Goal: Contribute content

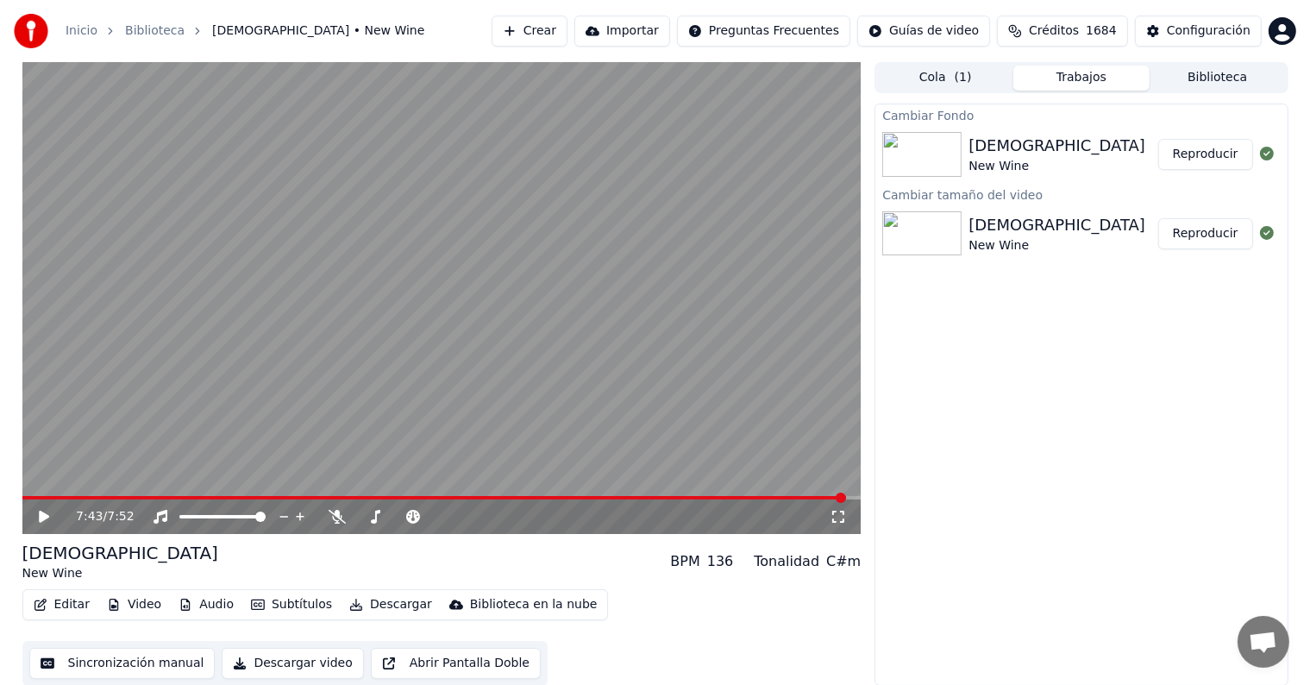
click at [1217, 146] on button "Reproducir" at bounding box center [1205, 154] width 95 height 31
click at [53, 496] on span at bounding box center [441, 497] width 839 height 3
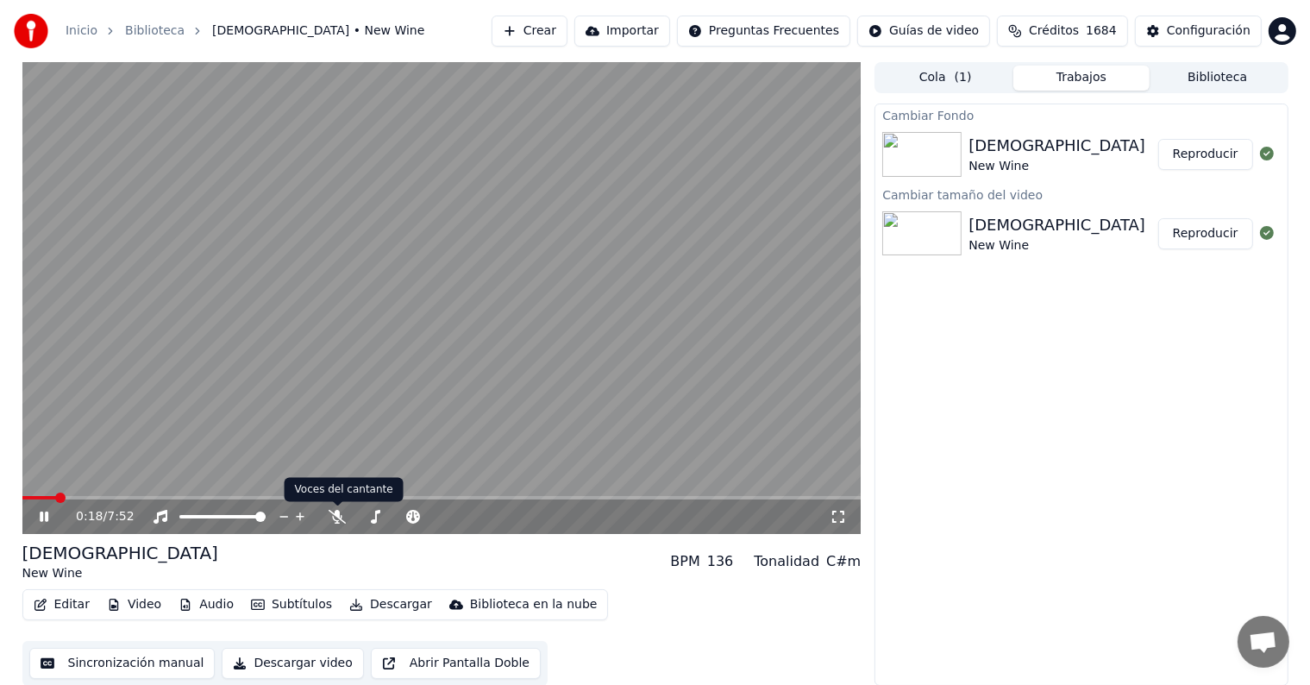
click at [338, 525] on div "0:18 / 7:52" at bounding box center [441, 516] width 839 height 34
click at [339, 513] on icon at bounding box center [336, 517] width 17 height 14
click at [63, 607] on button "Editar" at bounding box center [62, 604] width 70 height 24
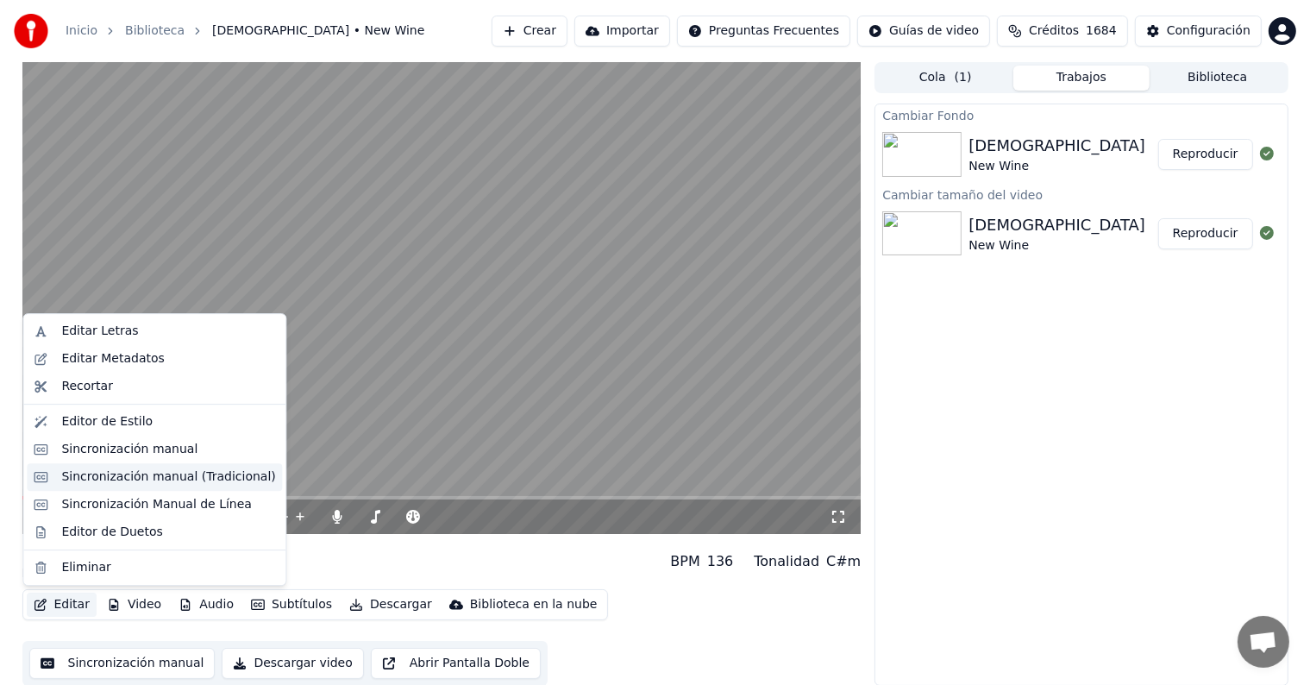
click at [175, 476] on div "Sincronización manual (Tradicional)" at bounding box center [168, 476] width 214 height 17
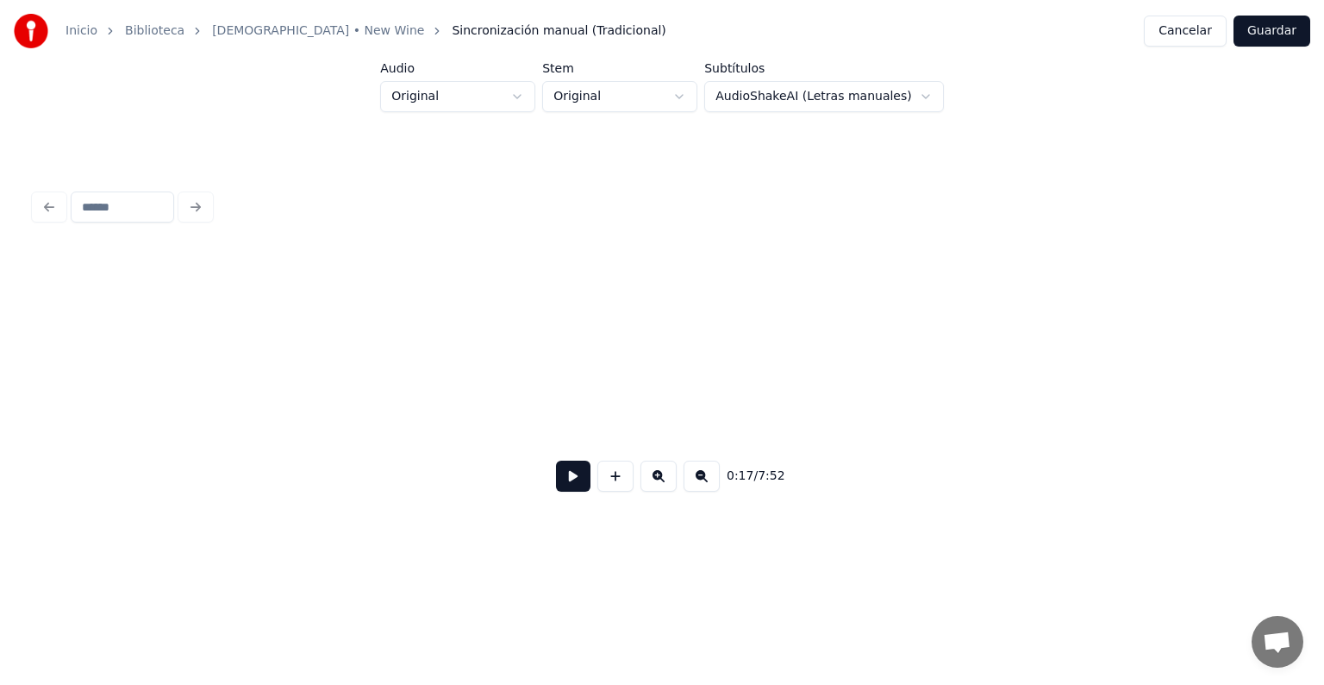
scroll to position [0, 4573]
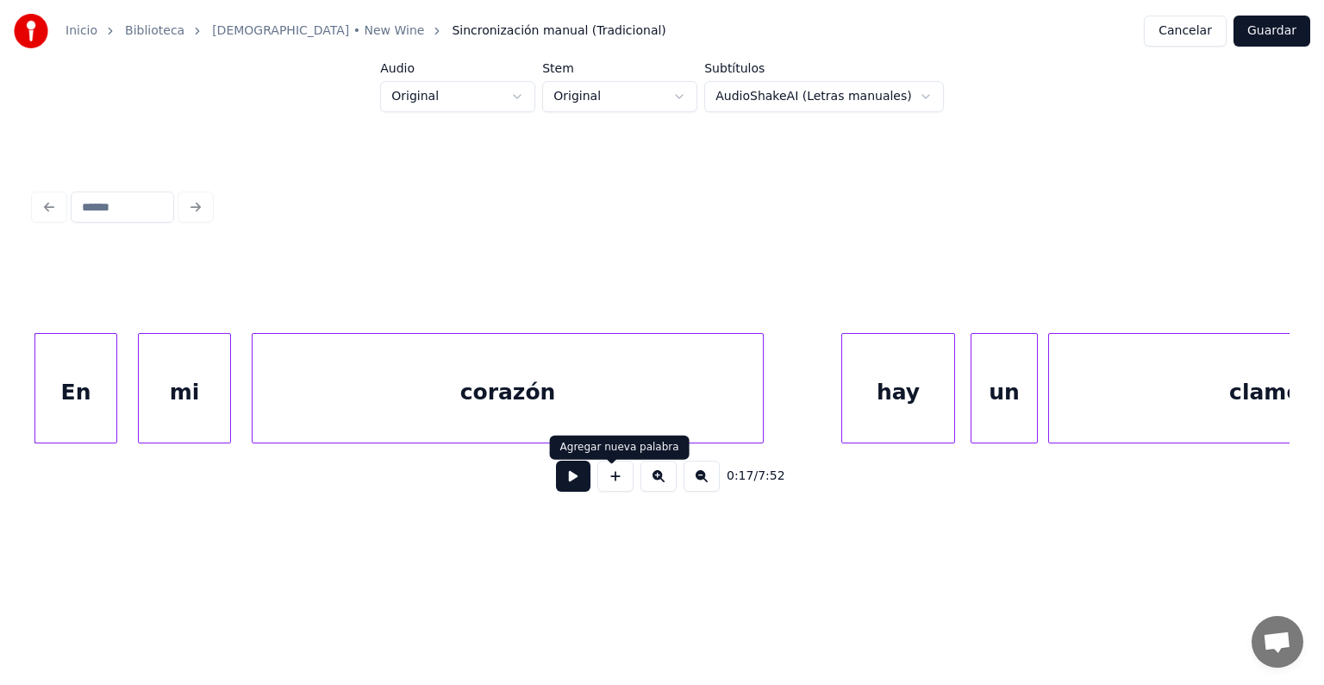
click at [567, 483] on button at bounding box center [573, 475] width 34 height 31
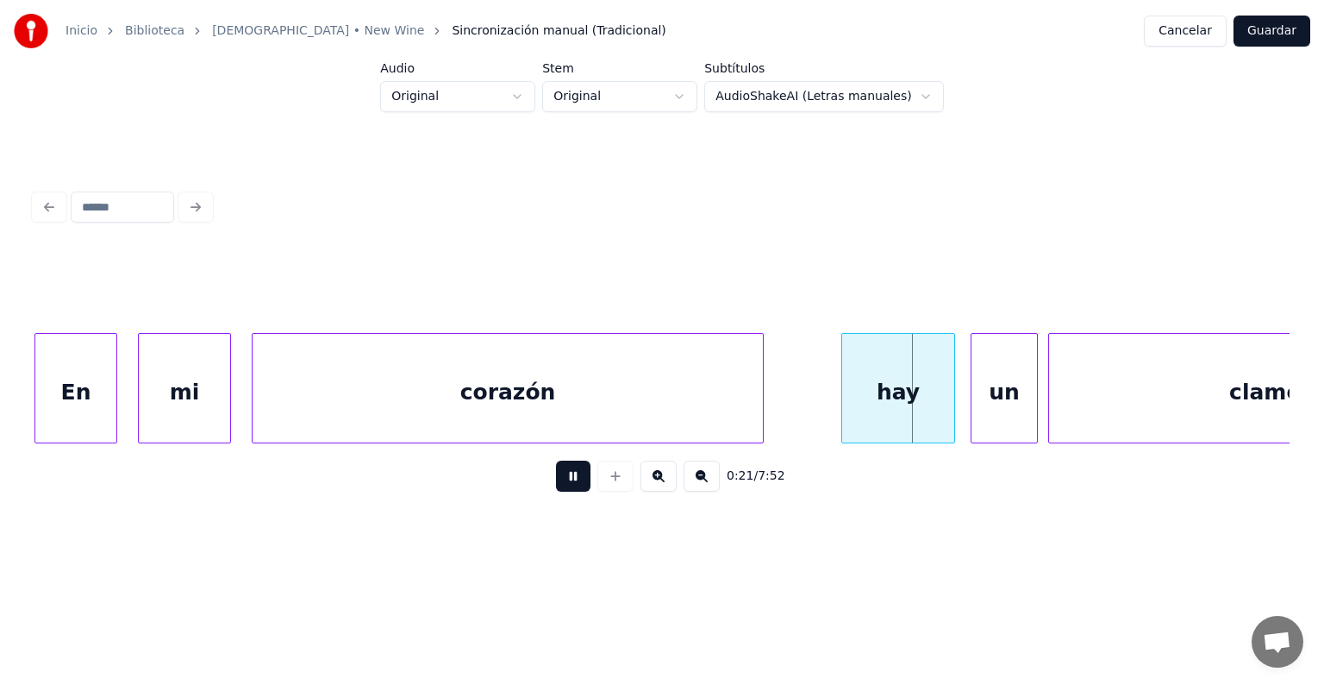
click at [876, 578] on html "Inicio Biblioteca Yahweh • New Wine Sincronización manual (Tradicional) Cancela…" at bounding box center [662, 289] width 1324 height 578
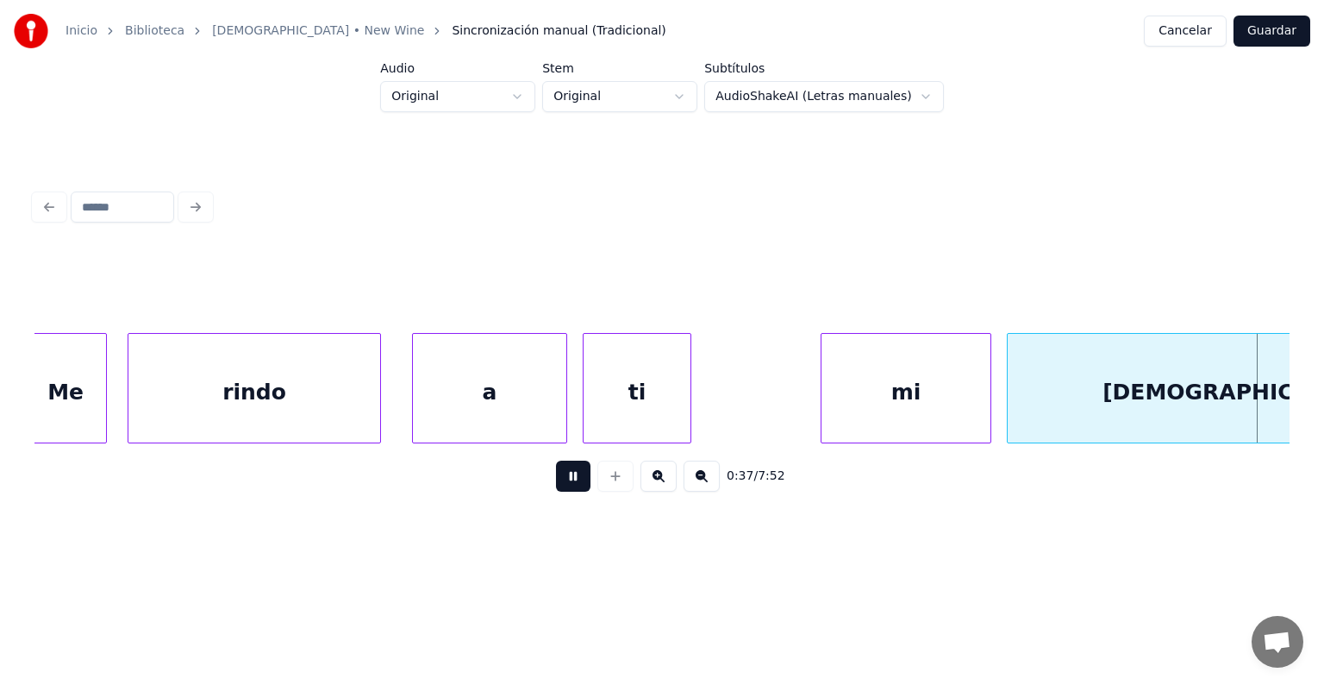
scroll to position [0, 9605]
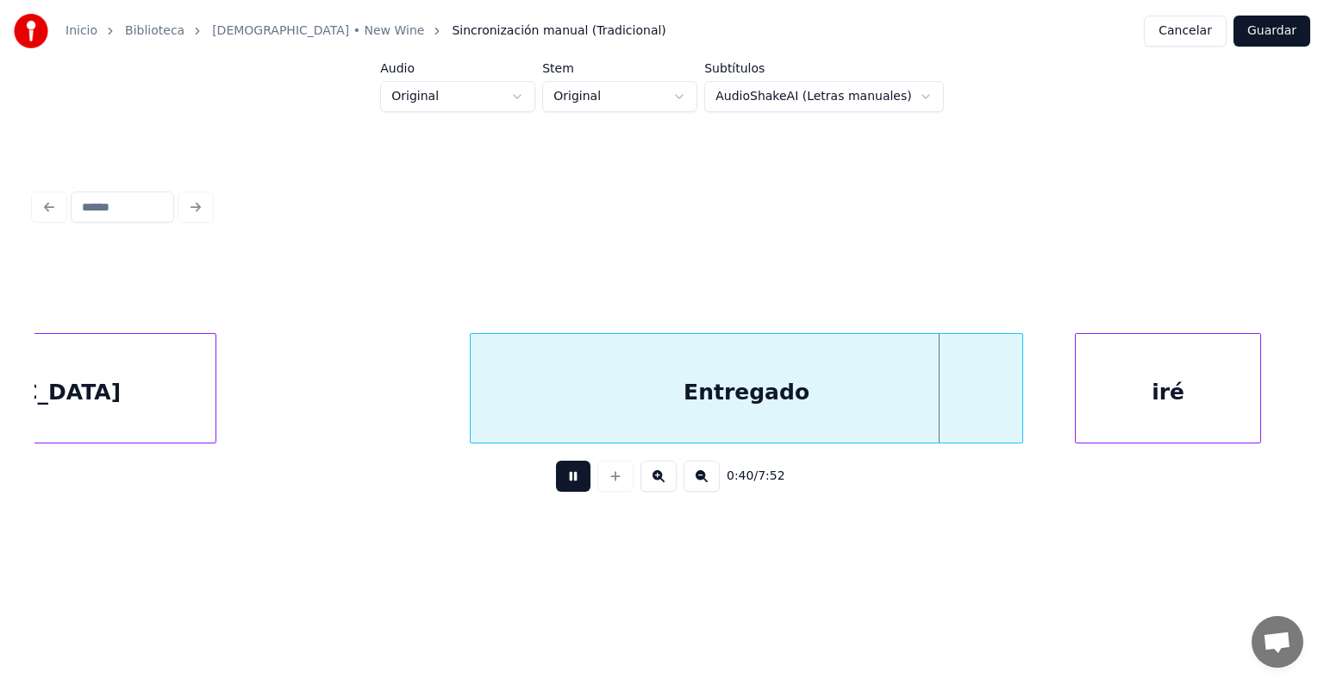
click at [569, 486] on button at bounding box center [573, 475] width 34 height 31
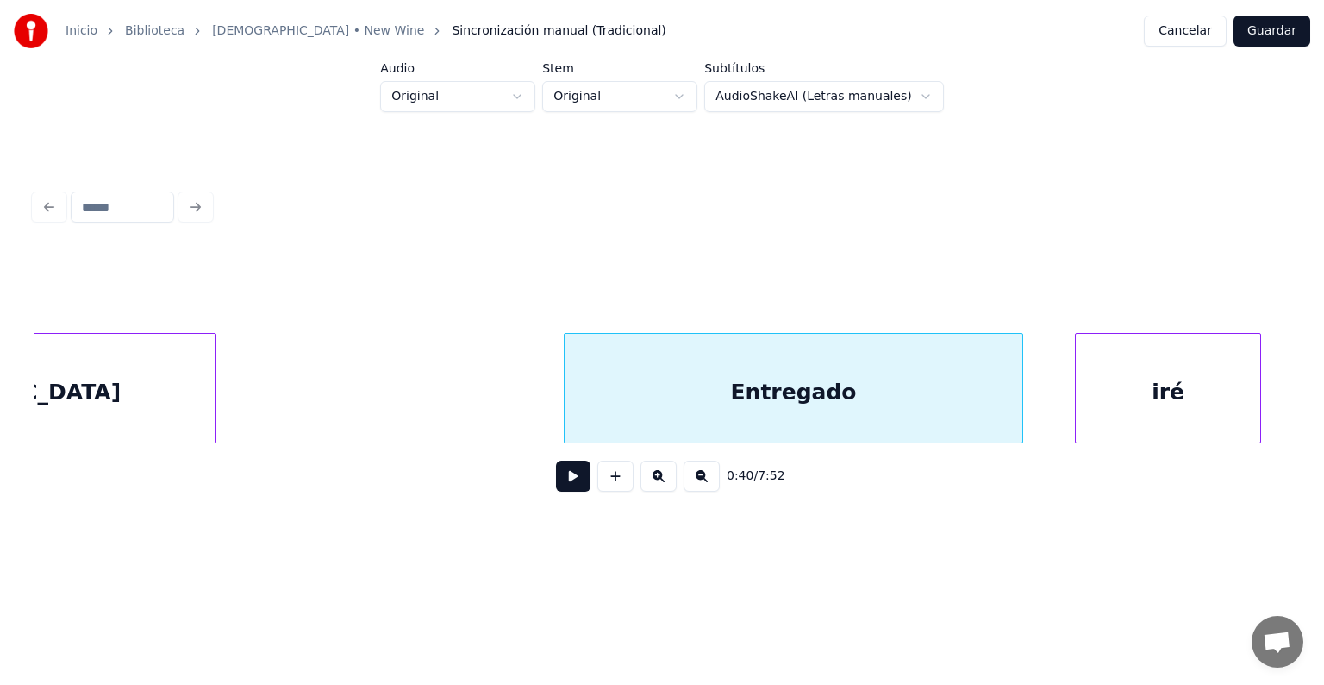
click at [568, 402] on div at bounding box center [567, 388] width 5 height 109
click at [576, 484] on button at bounding box center [573, 475] width 34 height 31
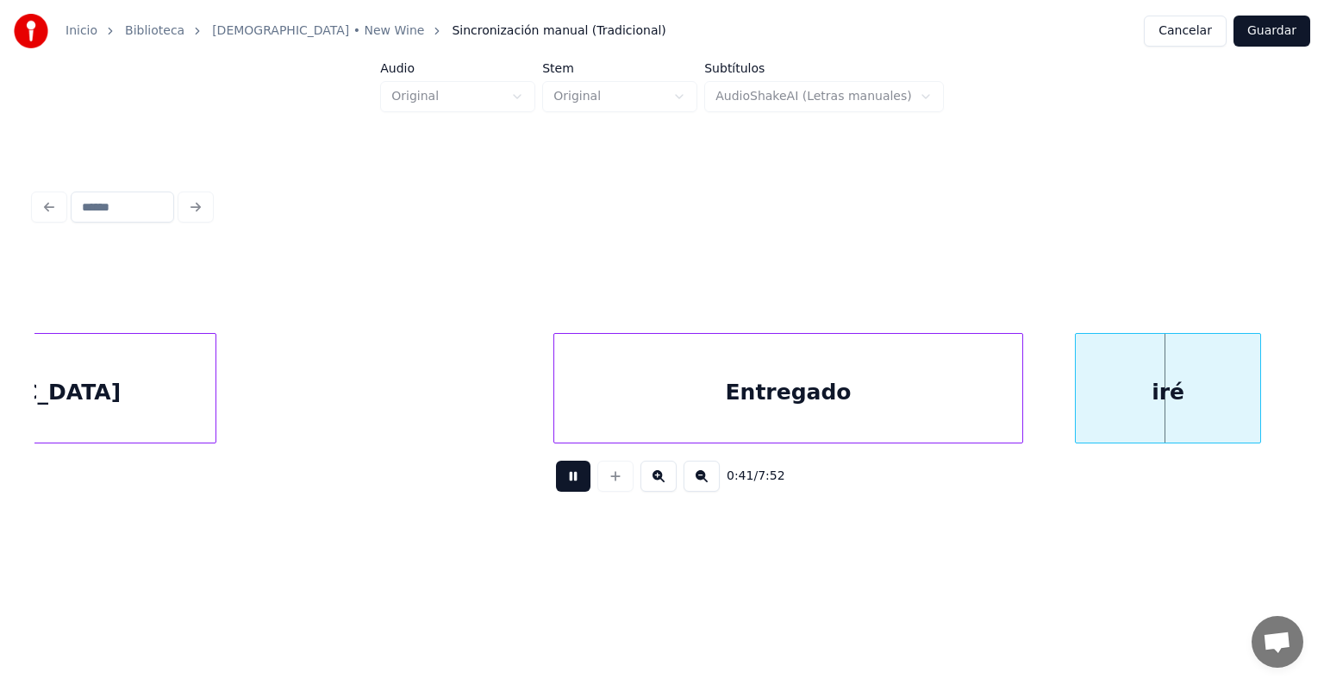
click at [555, 366] on div at bounding box center [556, 388] width 5 height 109
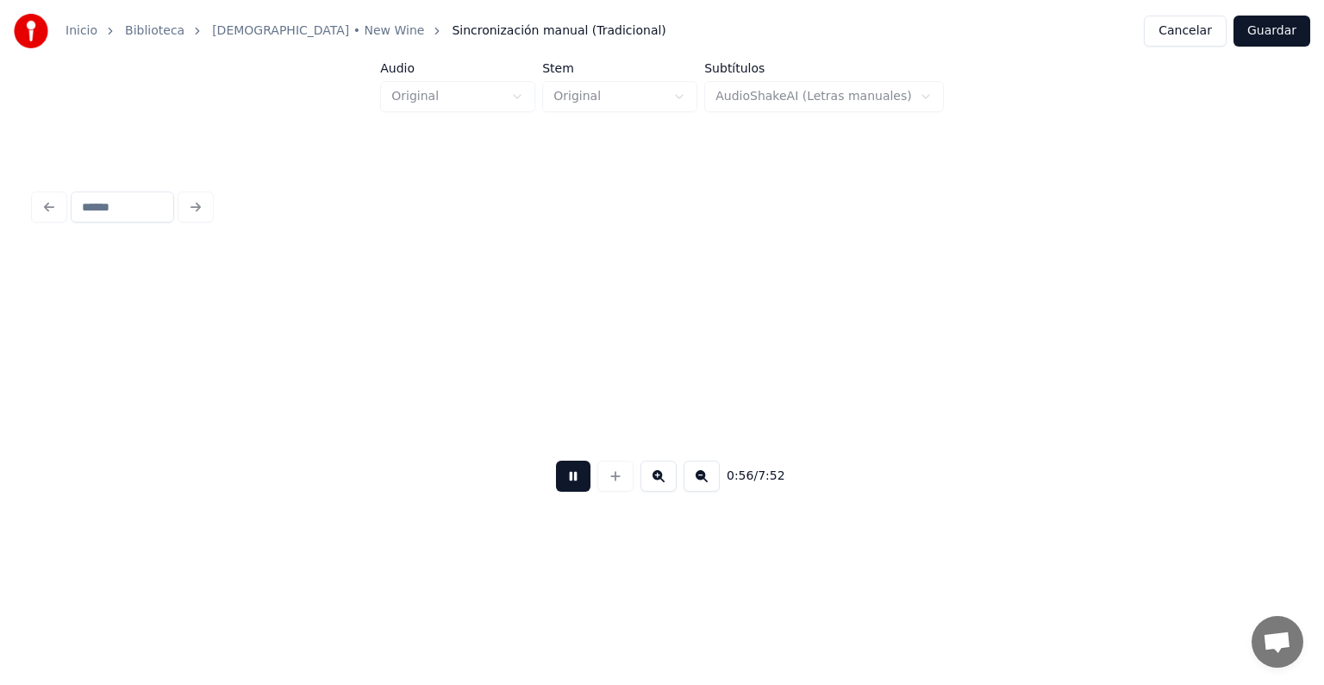
scroll to position [0, 14633]
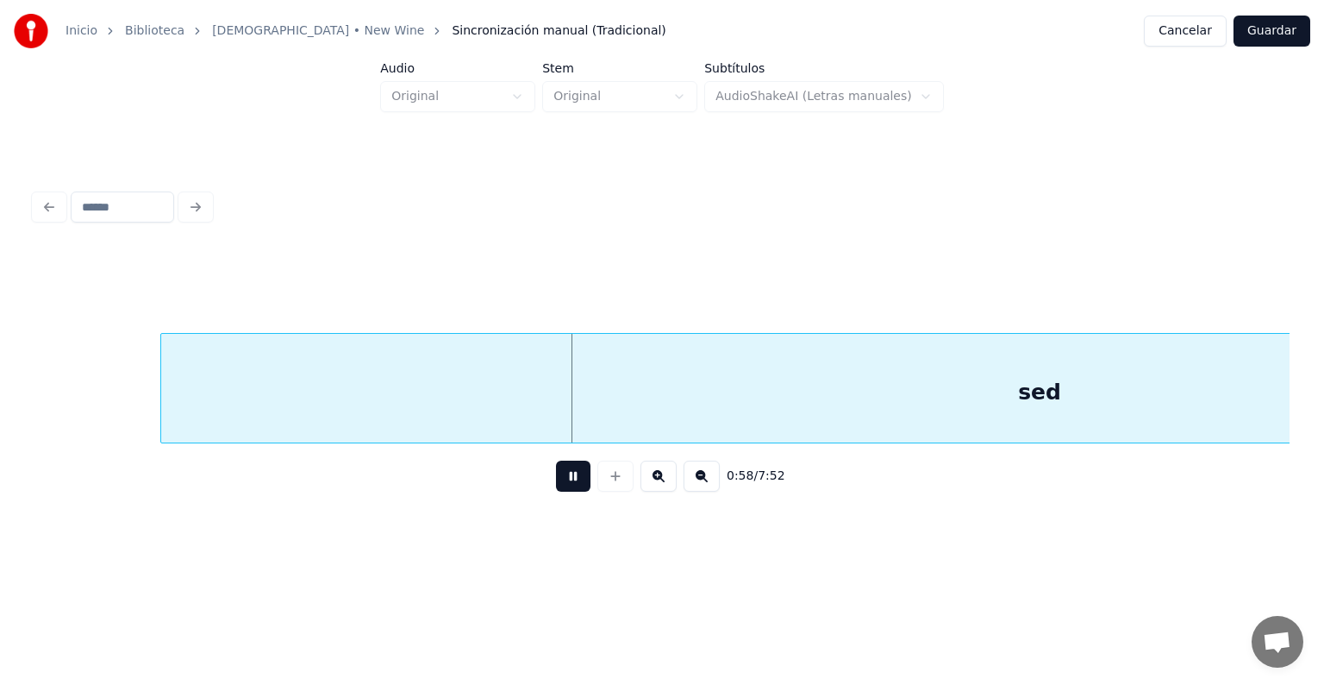
click at [559, 486] on button at bounding box center [573, 475] width 34 height 31
click at [716, 485] on button at bounding box center [702, 475] width 36 height 31
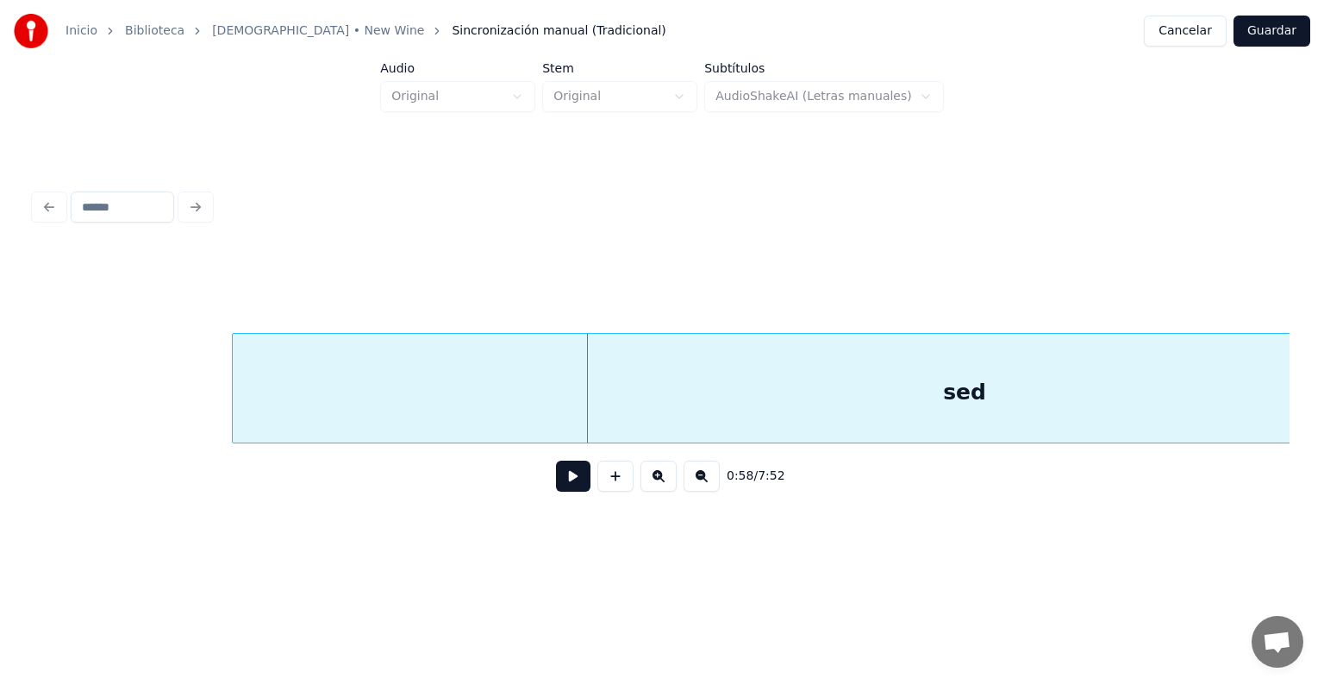
click at [716, 485] on button at bounding box center [702, 475] width 36 height 31
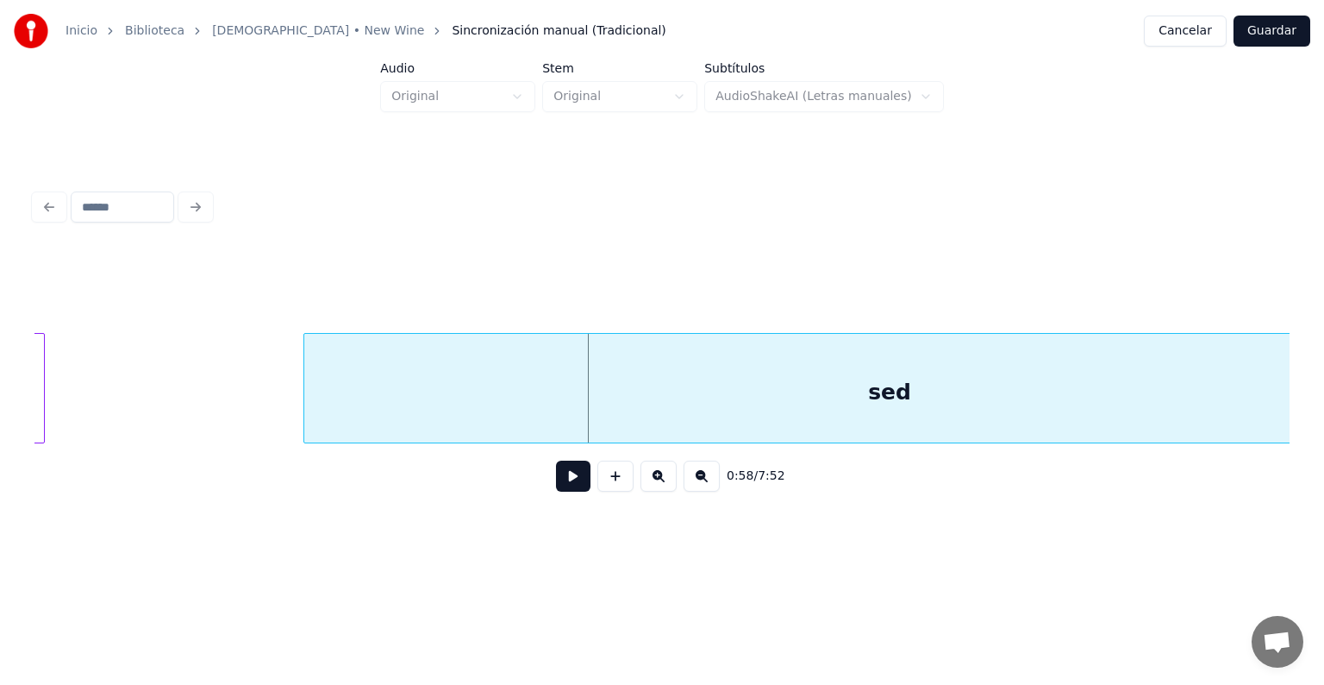
click at [715, 485] on button at bounding box center [702, 475] width 36 height 31
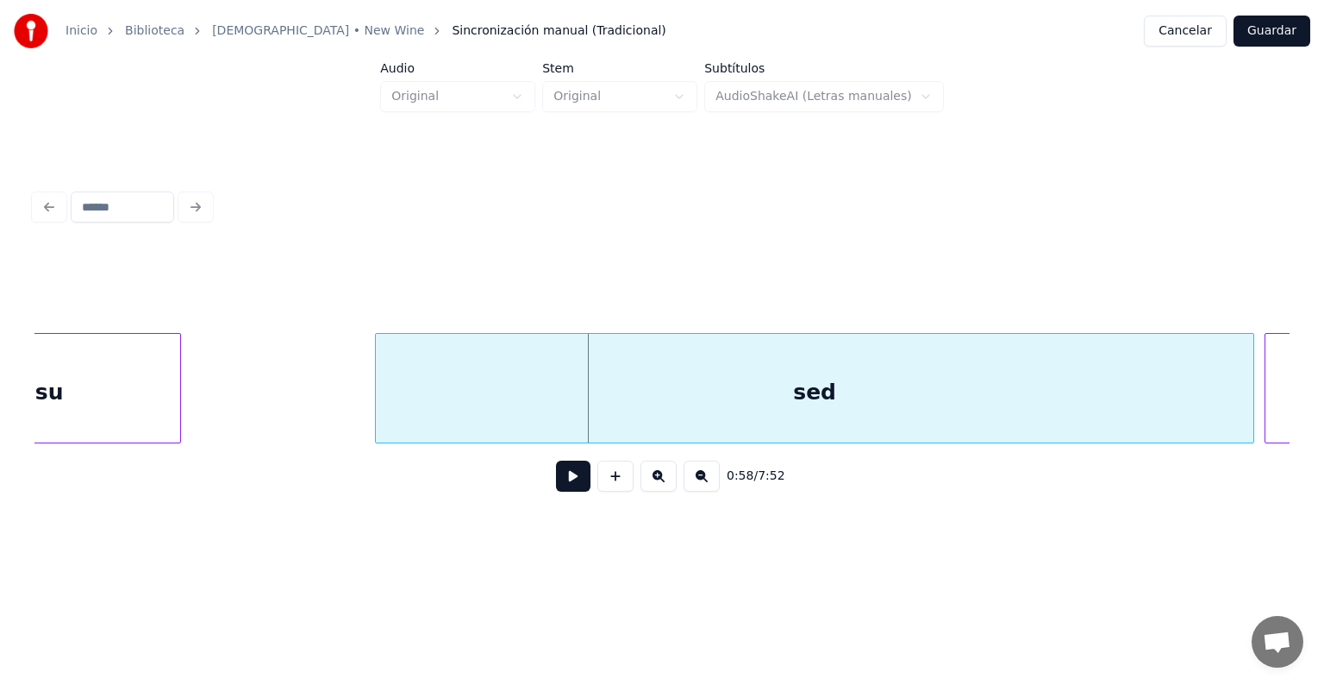
click at [715, 485] on button at bounding box center [702, 475] width 36 height 31
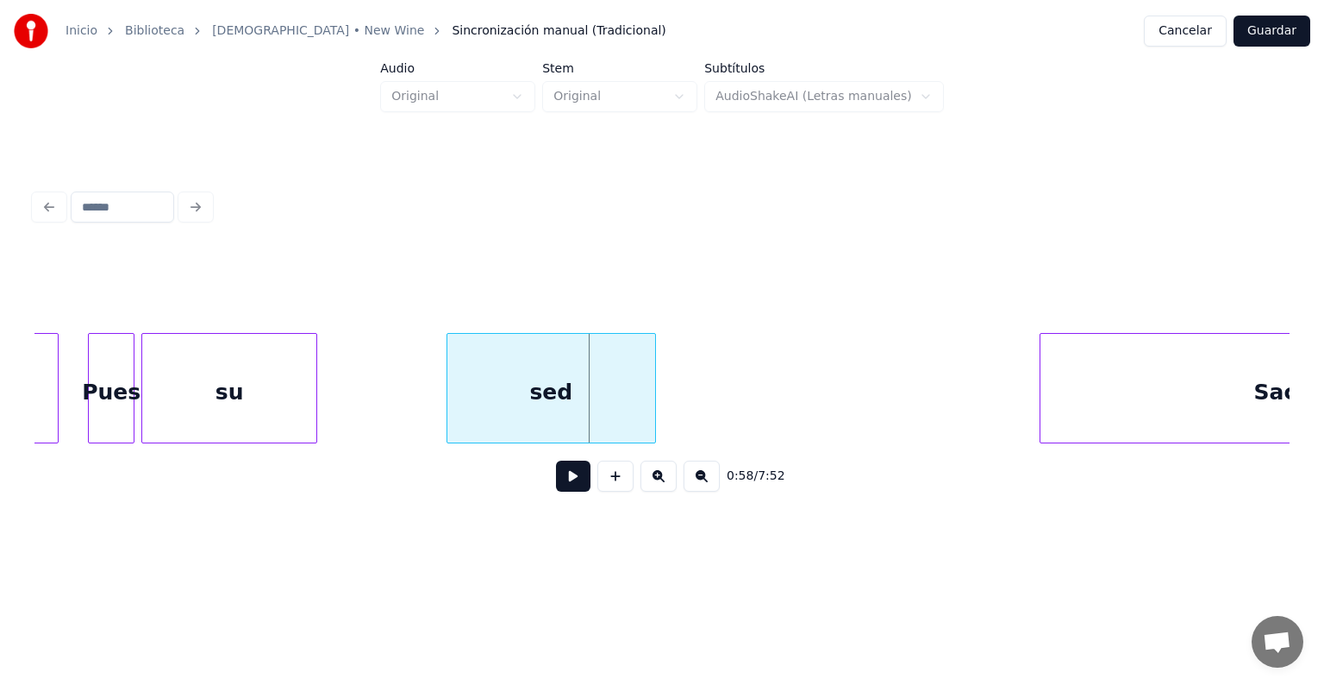
click at [650, 370] on div at bounding box center [652, 388] width 5 height 109
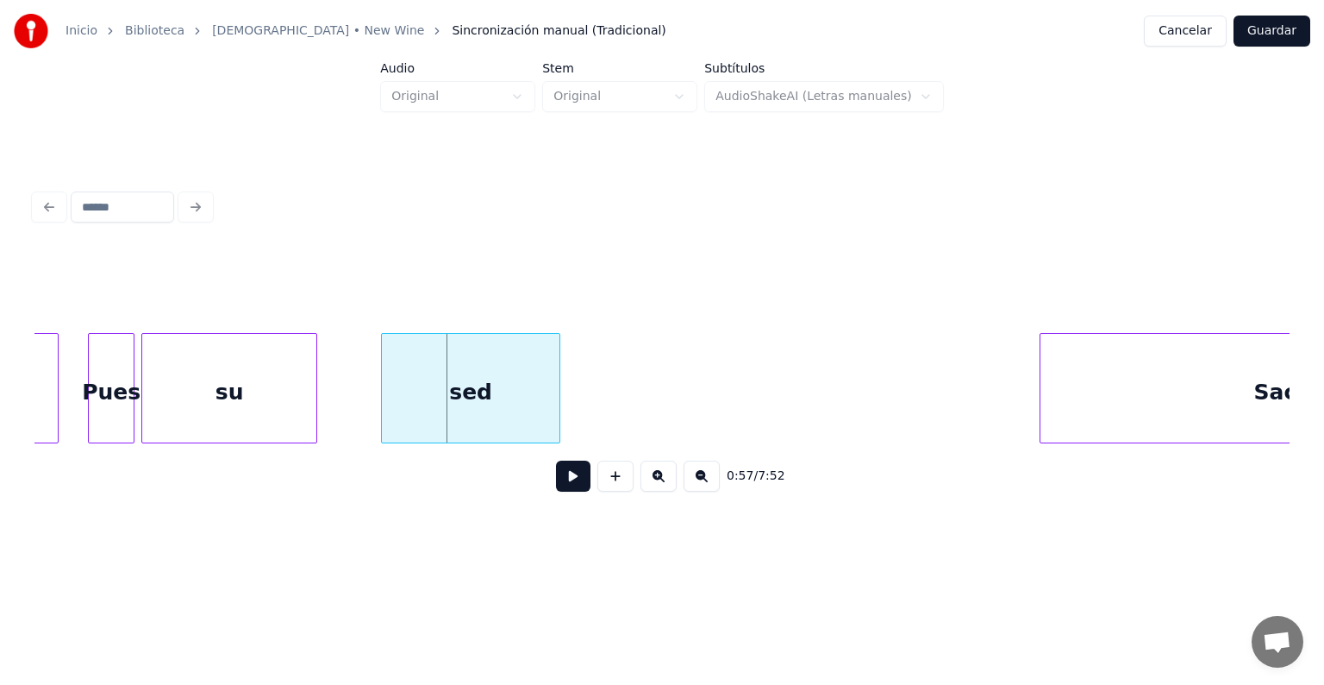
click at [484, 390] on div "sed" at bounding box center [471, 392] width 178 height 117
click at [257, 390] on div "su" at bounding box center [229, 392] width 174 height 117
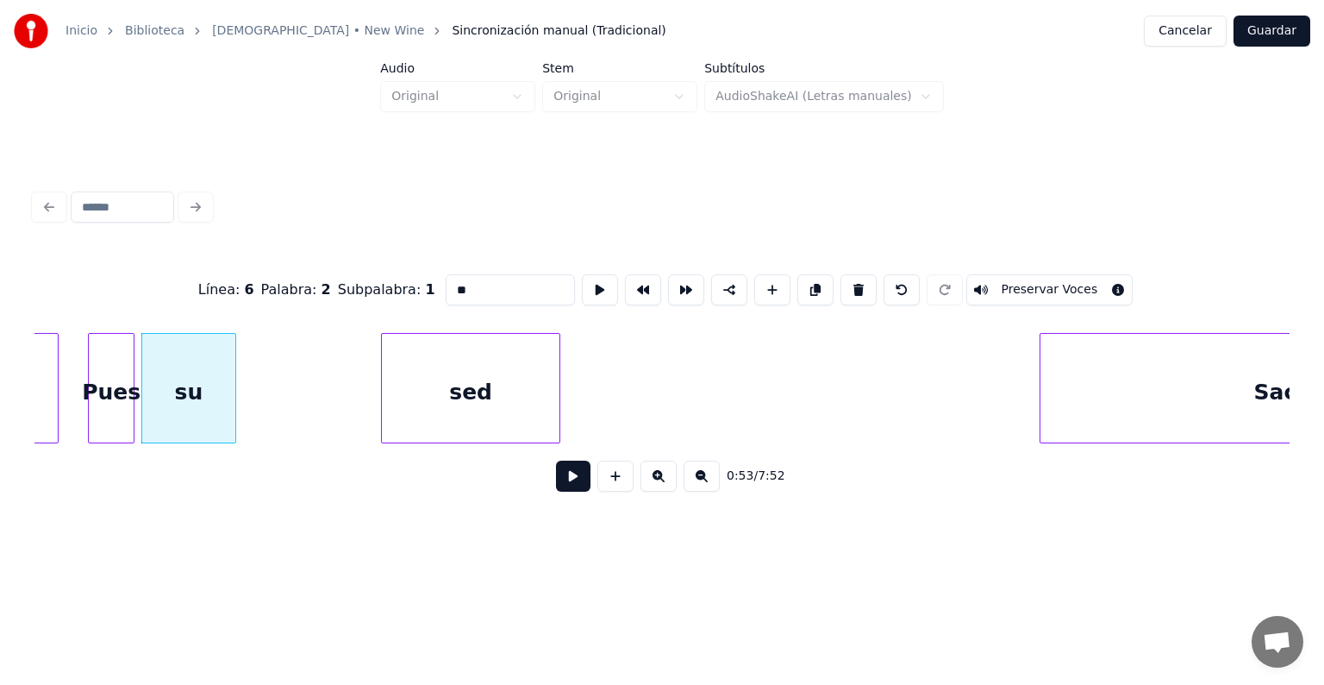
click at [230, 366] on div at bounding box center [232, 388] width 5 height 109
click at [556, 489] on button at bounding box center [573, 475] width 34 height 31
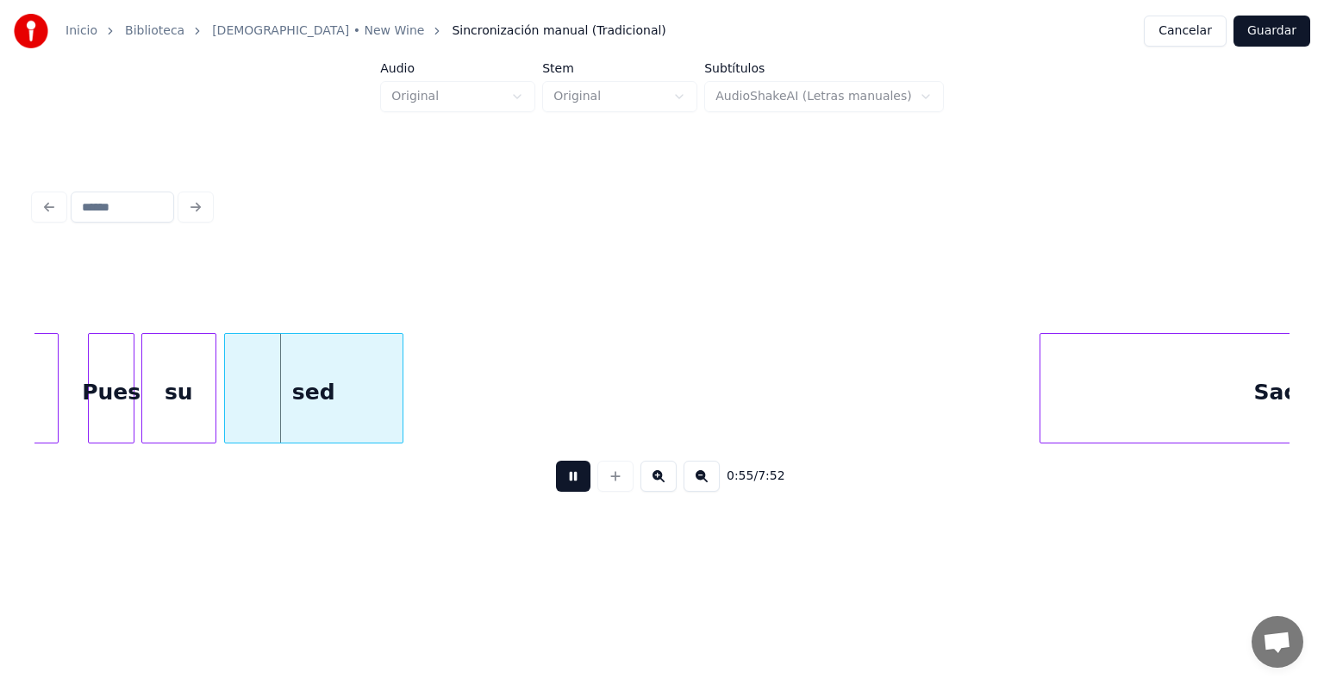
click at [300, 386] on div "sed" at bounding box center [314, 392] width 178 height 117
click at [174, 361] on div at bounding box center [175, 388] width 5 height 109
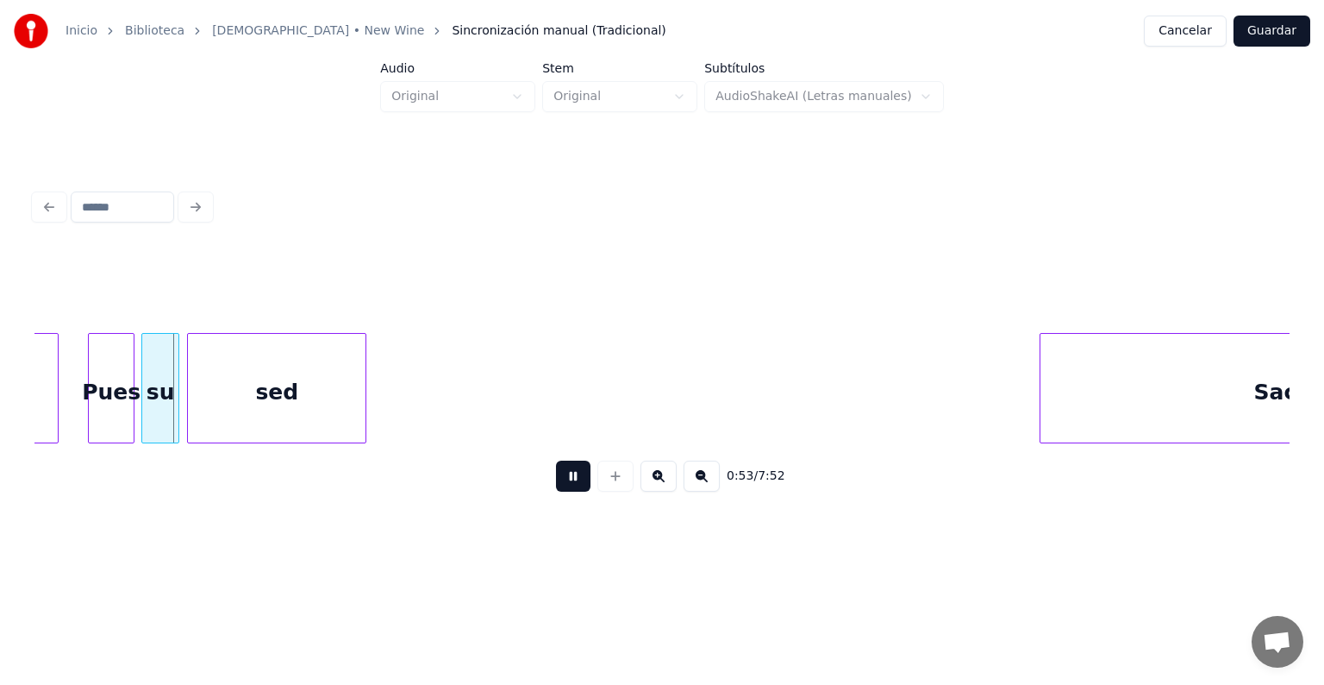
click at [347, 372] on div "sed" at bounding box center [277, 392] width 178 height 117
click at [259, 385] on div "sed" at bounding box center [273, 392] width 178 height 117
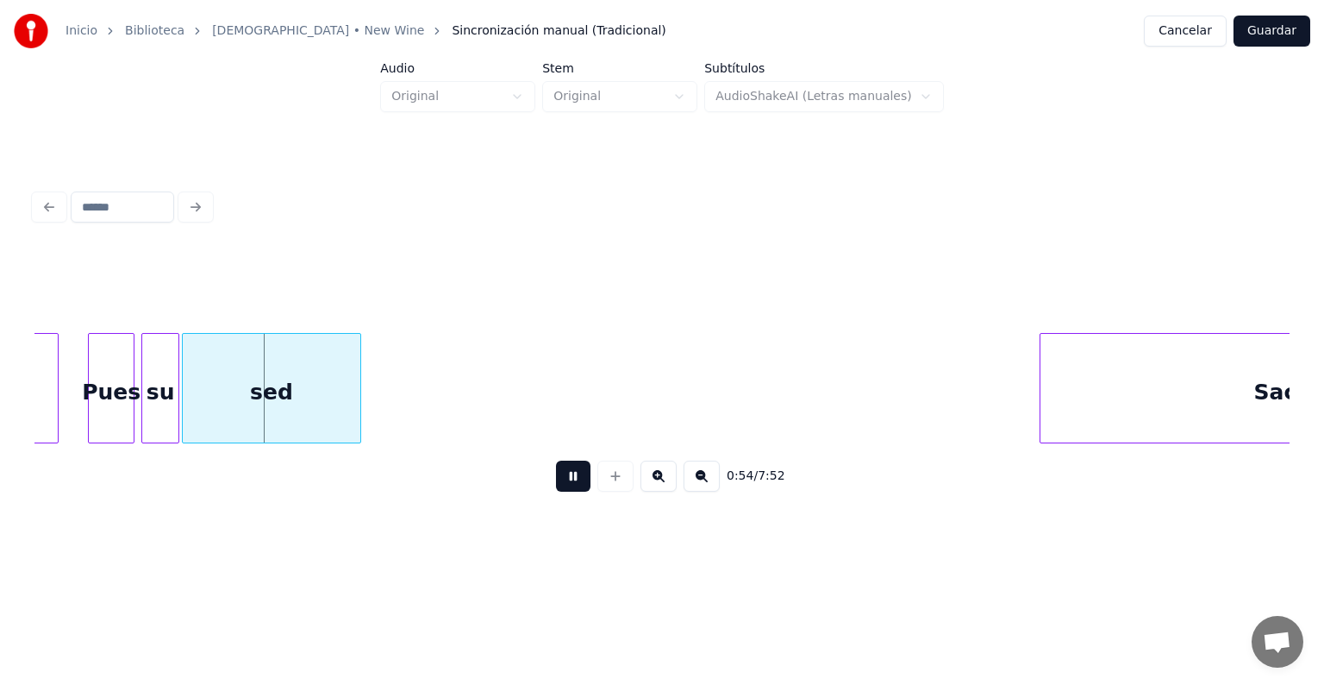
click at [152, 391] on div "su" at bounding box center [160, 392] width 36 height 117
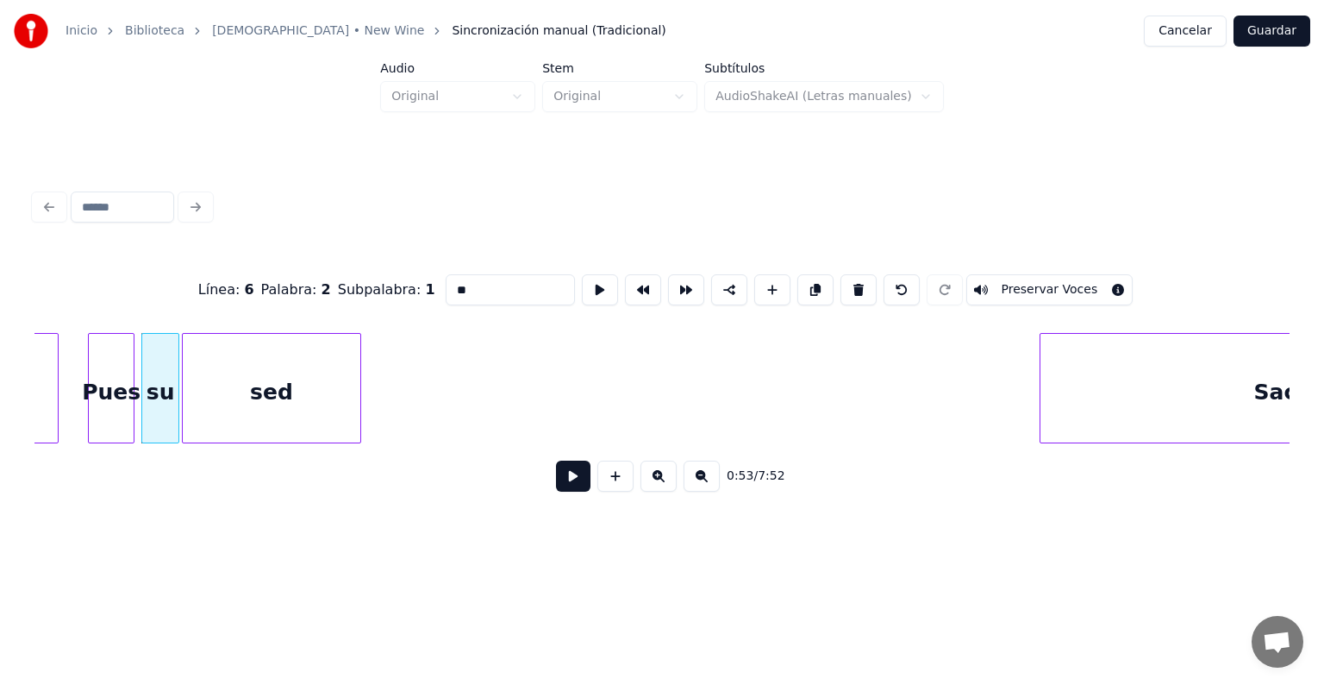
scroll to position [0, 4783]
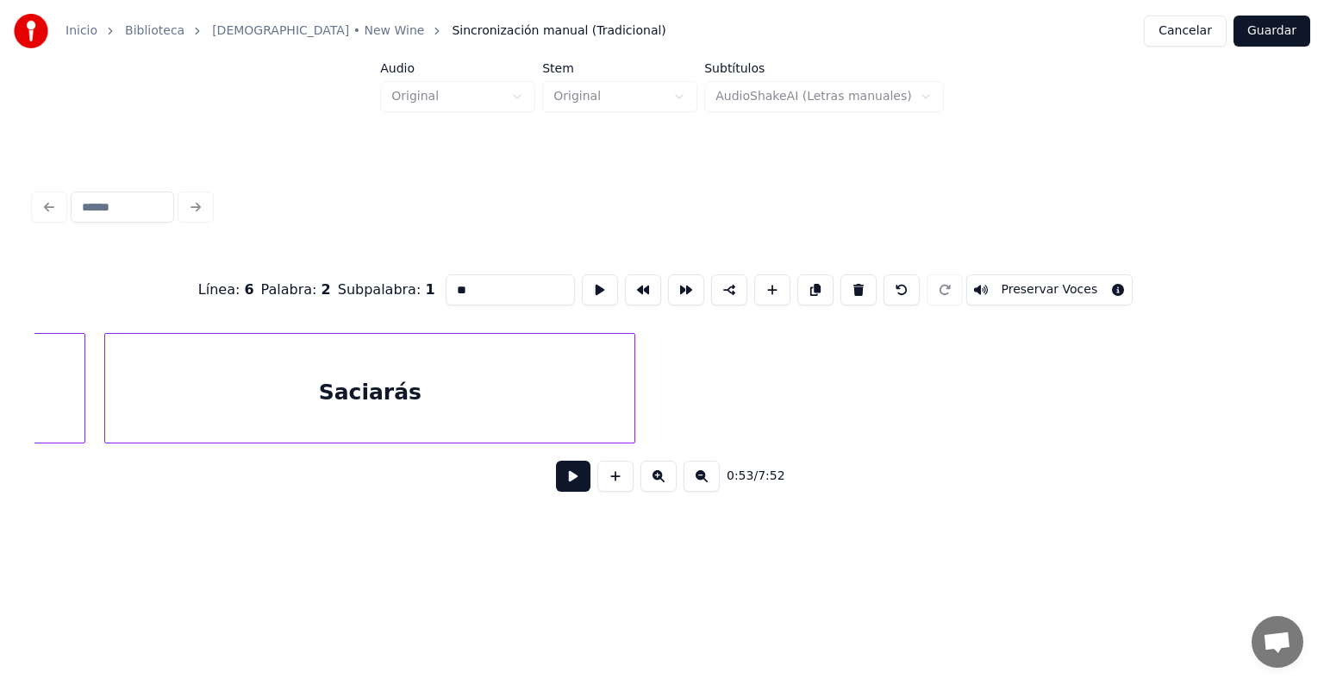
click at [469, 404] on div "Saciarás" at bounding box center [369, 392] width 529 height 117
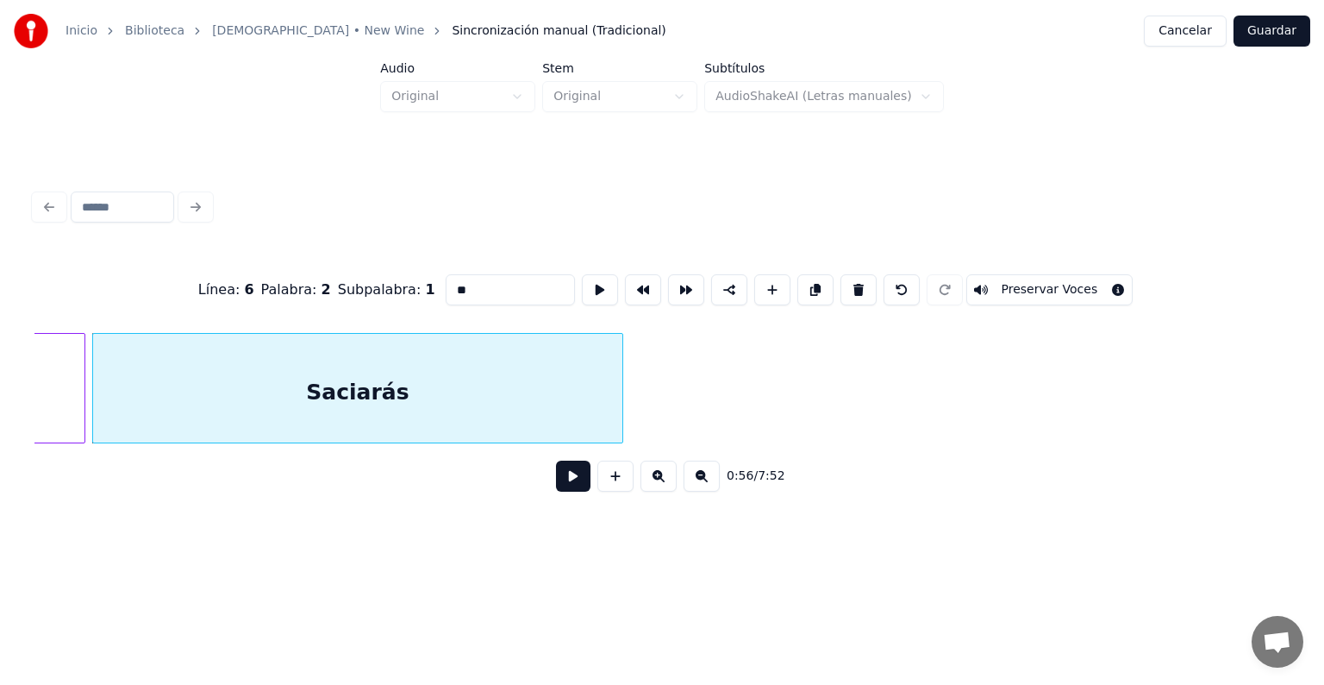
type input "***"
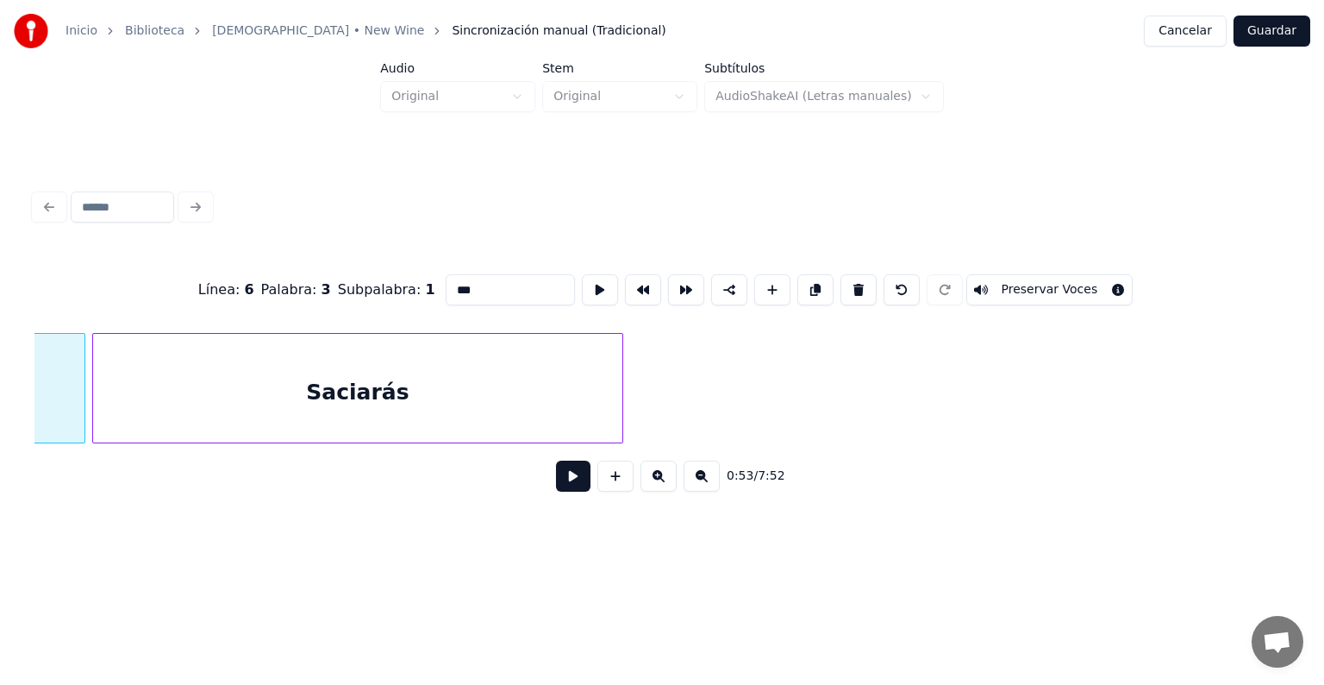
scroll to position [0, 4654]
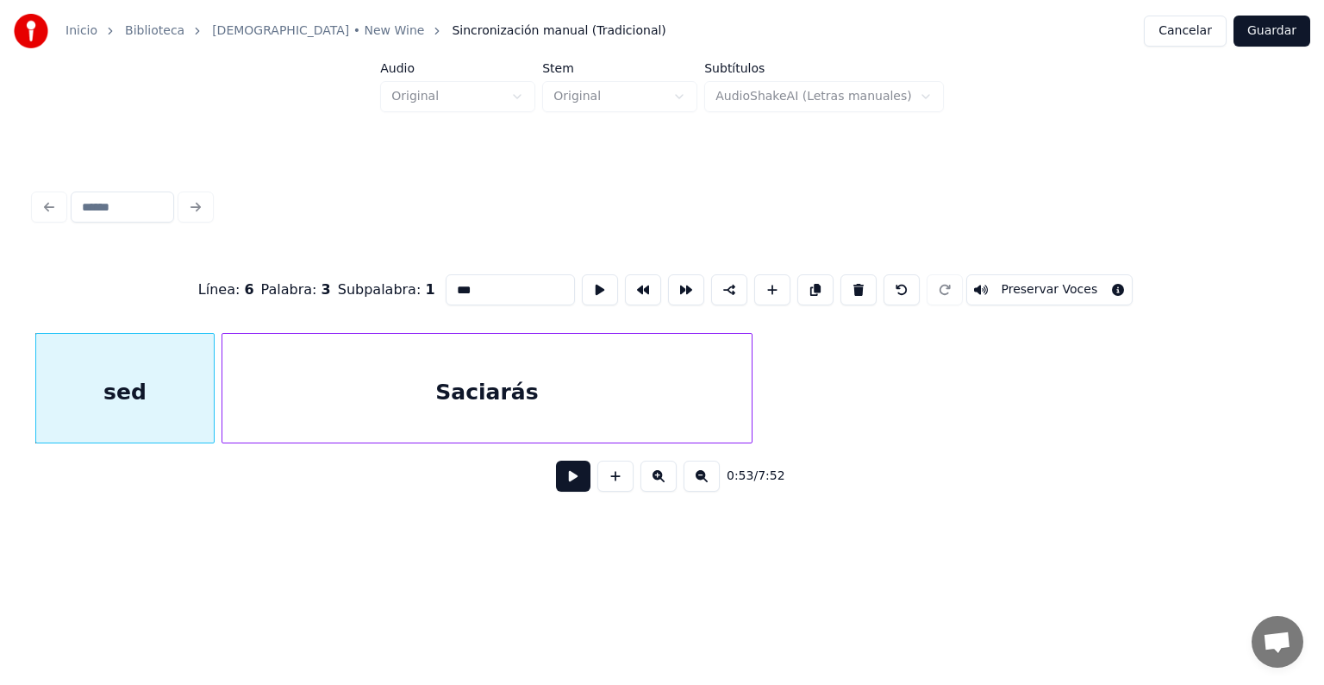
click at [556, 487] on button at bounding box center [573, 475] width 34 height 31
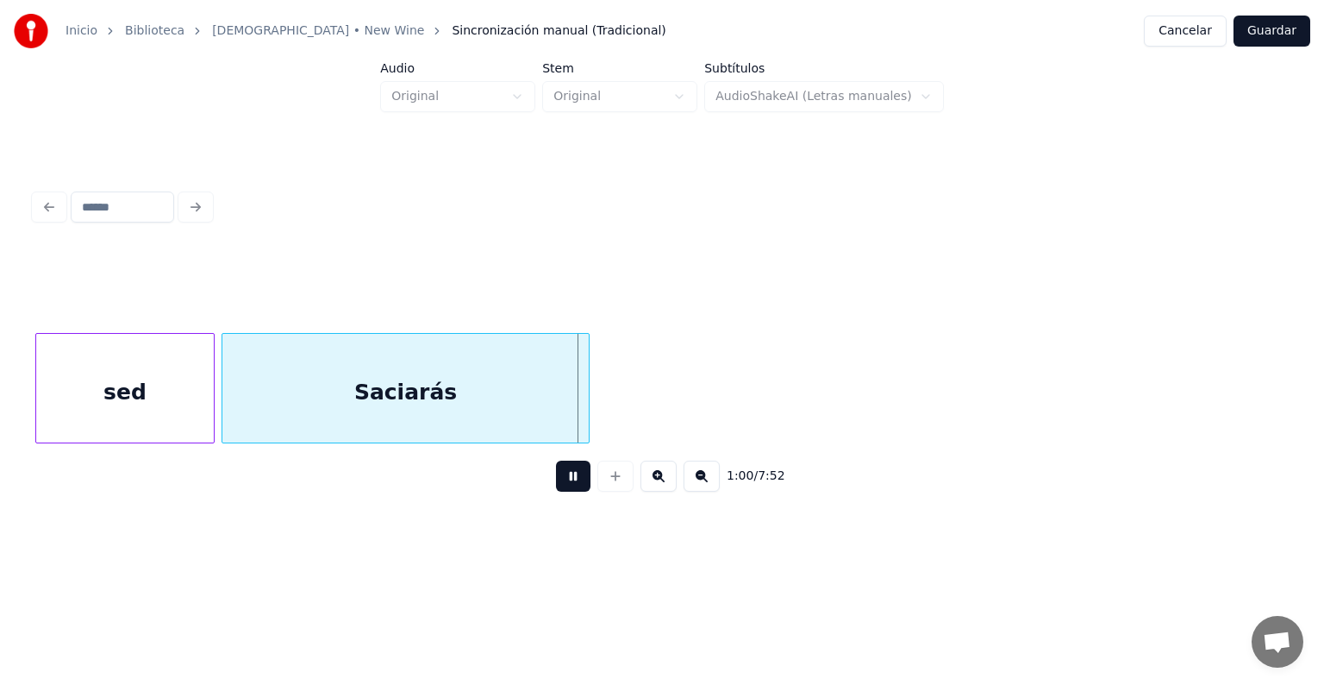
click at [584, 389] on div at bounding box center [586, 388] width 5 height 109
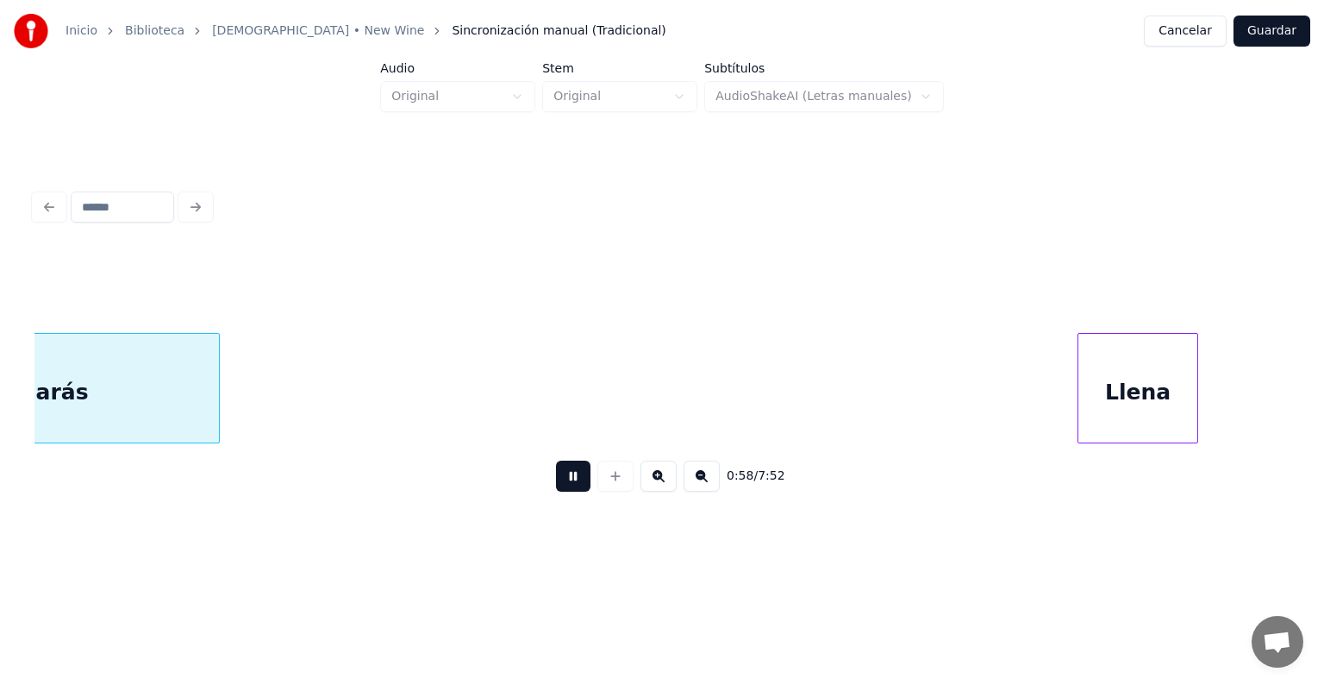
scroll to position [0, 5025]
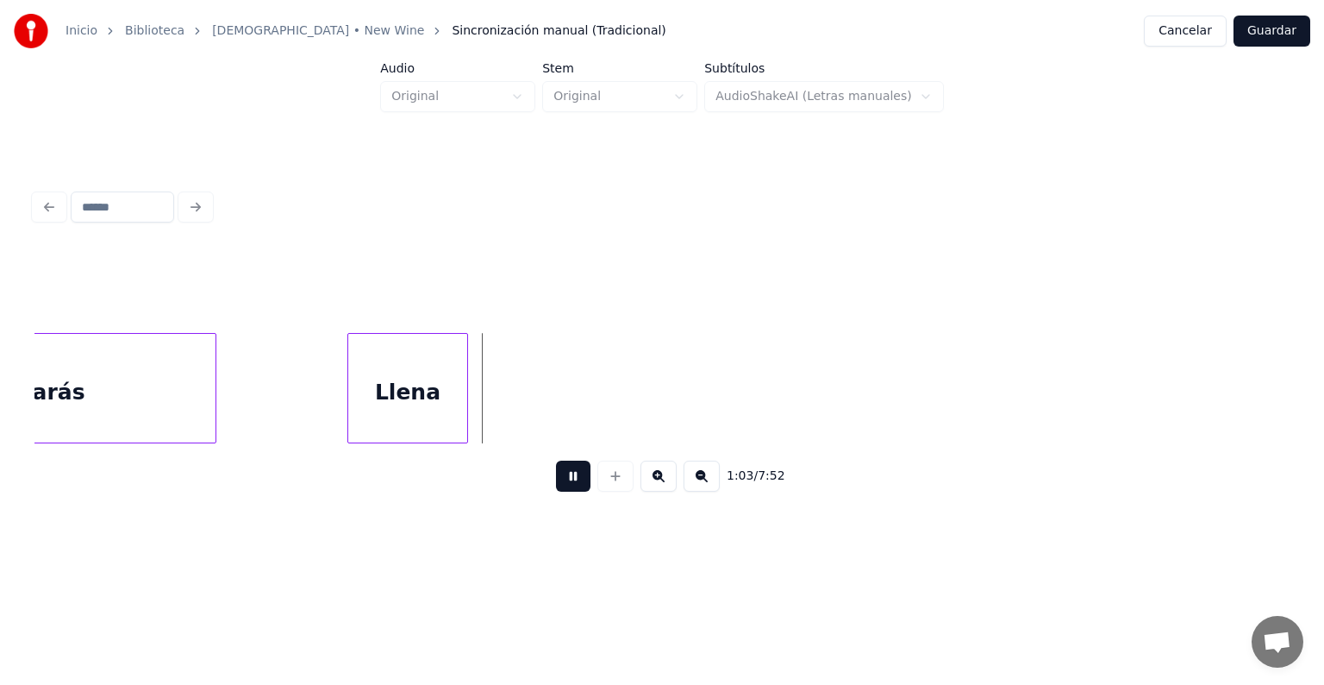
click at [409, 375] on div "Llena" at bounding box center [407, 392] width 119 height 117
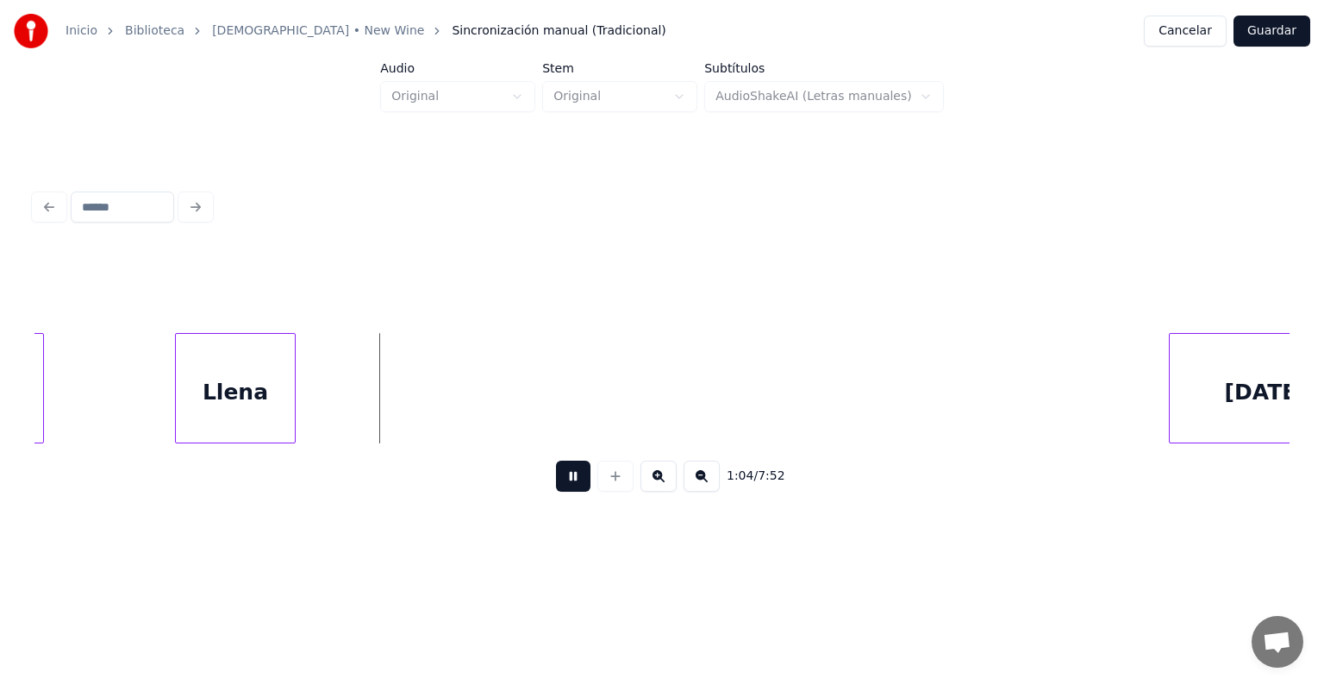
click at [706, 485] on button at bounding box center [702, 475] width 36 height 31
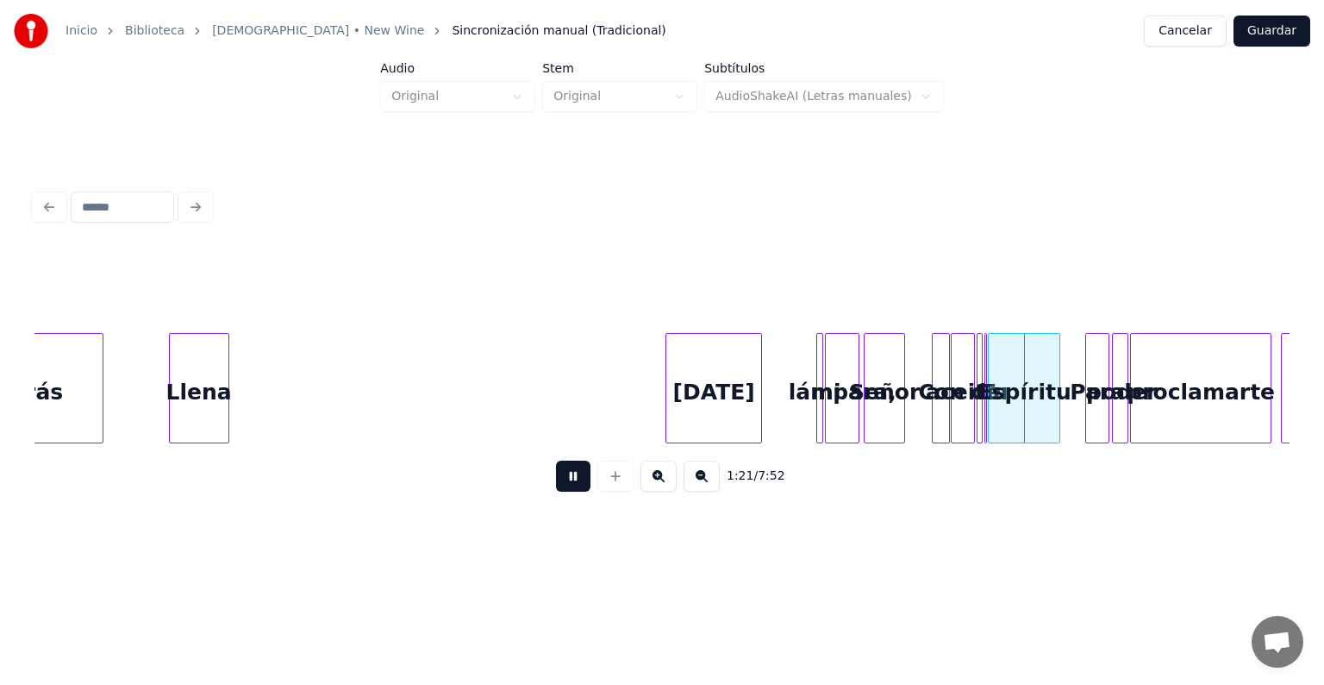
scroll to position [0, 2431]
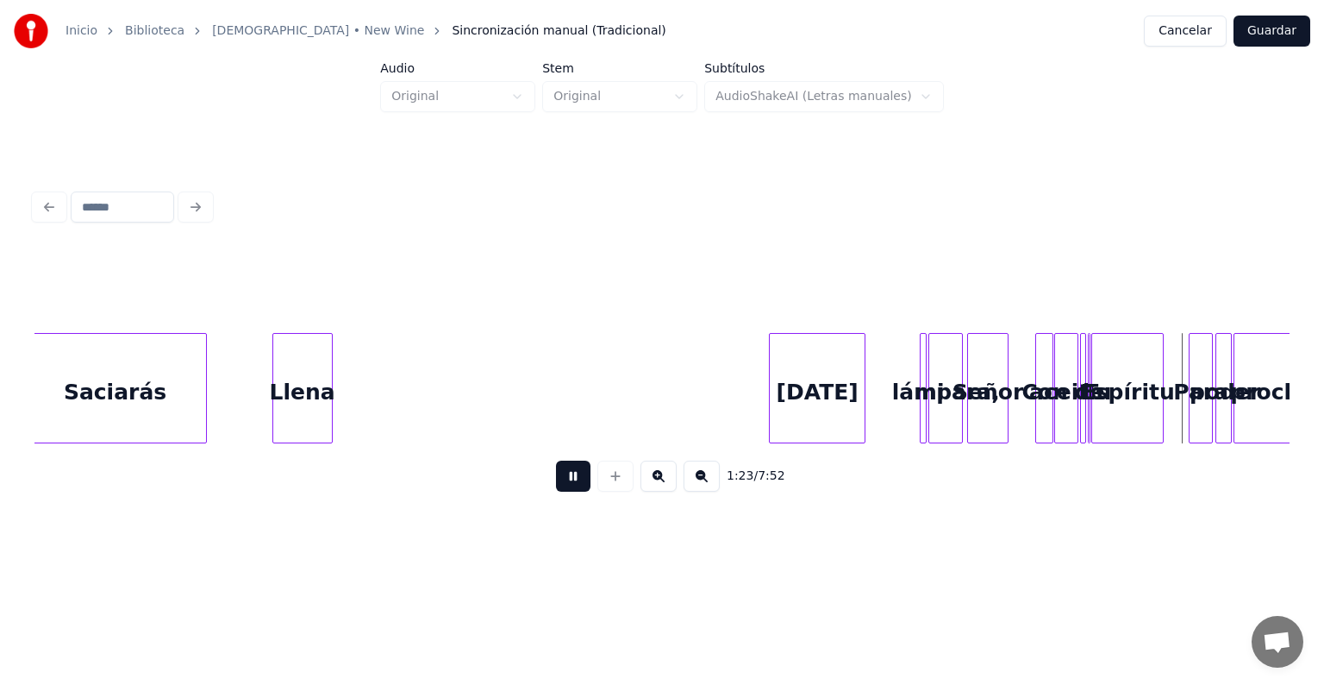
click at [160, 382] on div "Saciarás" at bounding box center [115, 392] width 181 height 117
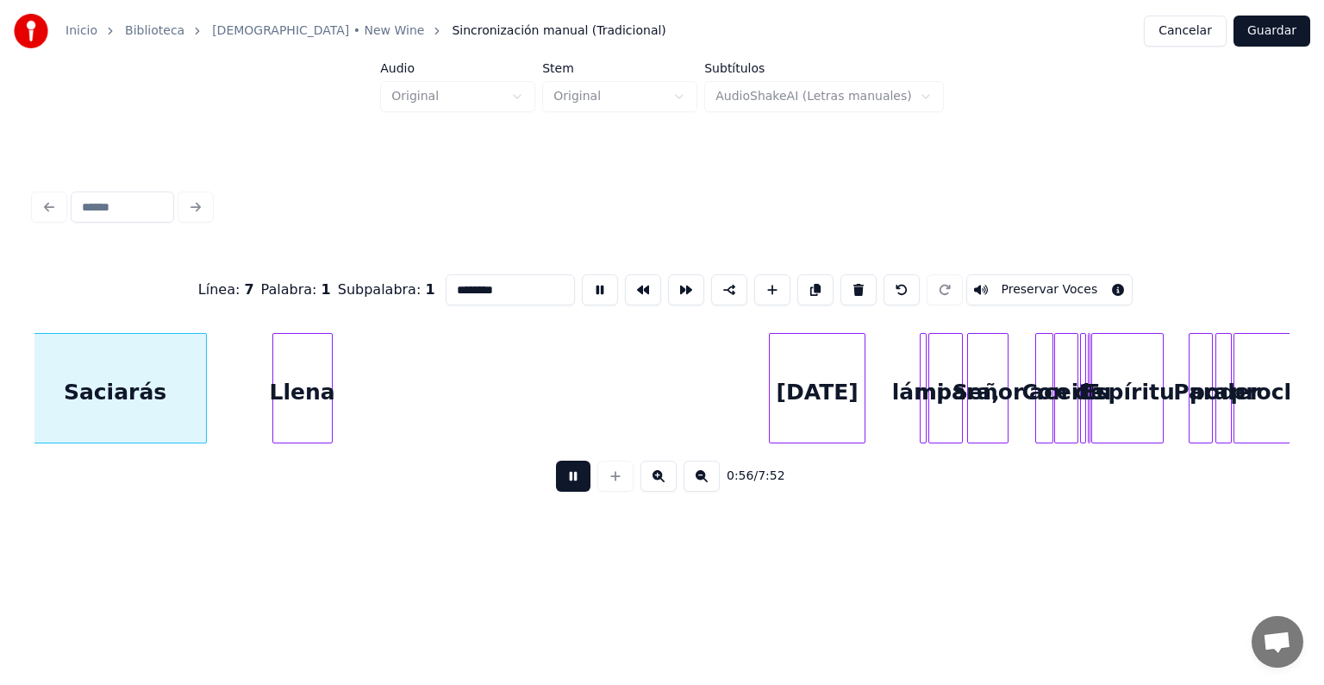
scroll to position [0, 2420]
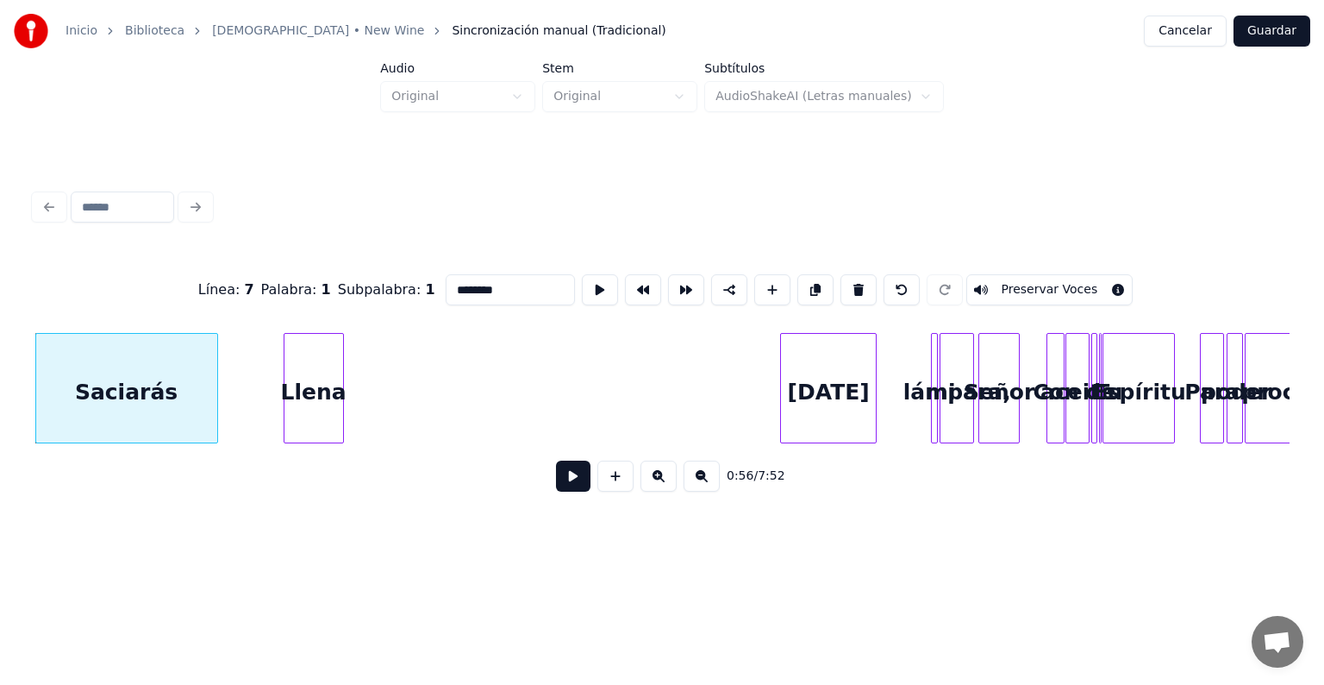
click at [673, 491] on button at bounding box center [659, 475] width 36 height 31
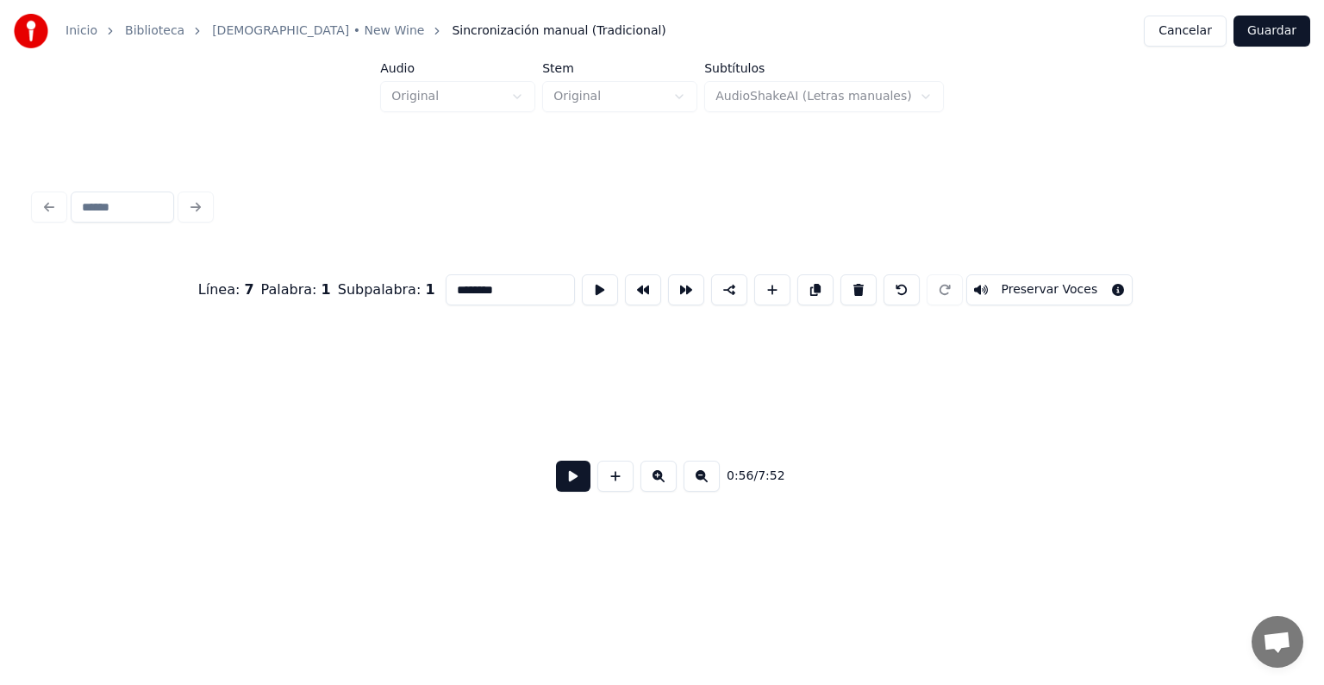
scroll to position [0, 4840]
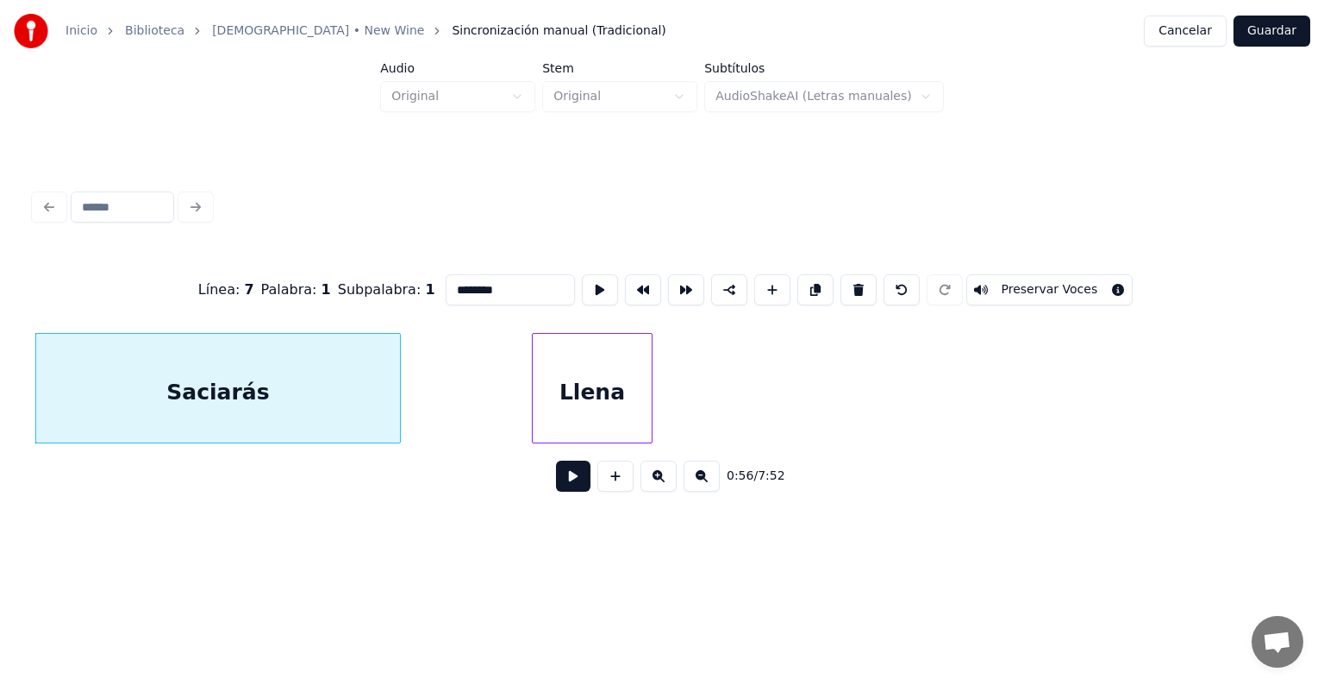
click at [567, 486] on button at bounding box center [573, 475] width 34 height 31
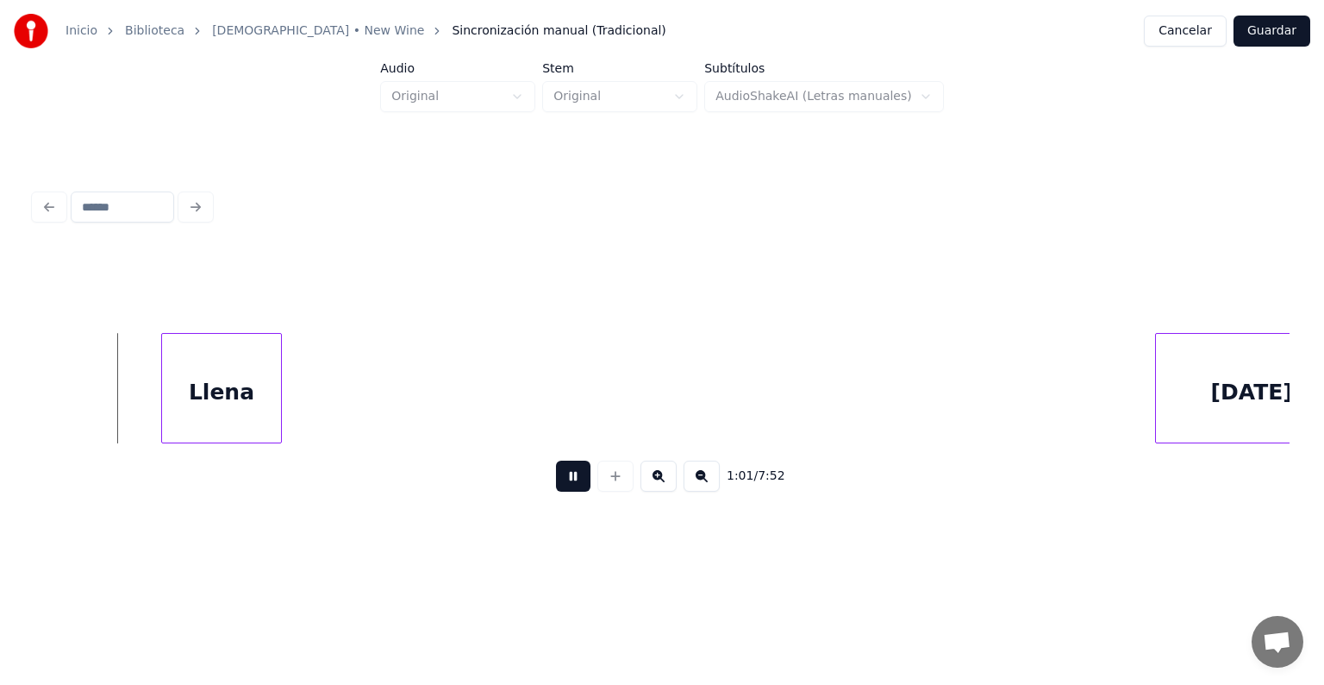
scroll to position [0, 5298]
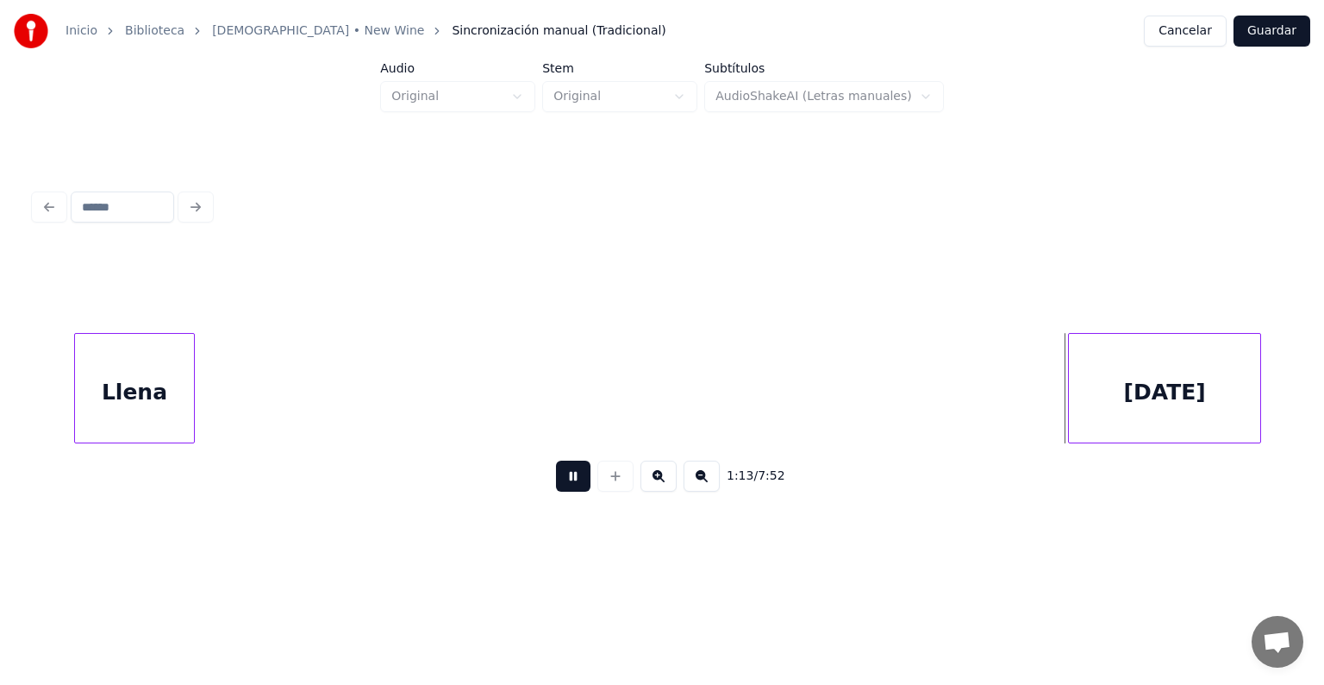
click at [556, 487] on button at bounding box center [573, 475] width 34 height 31
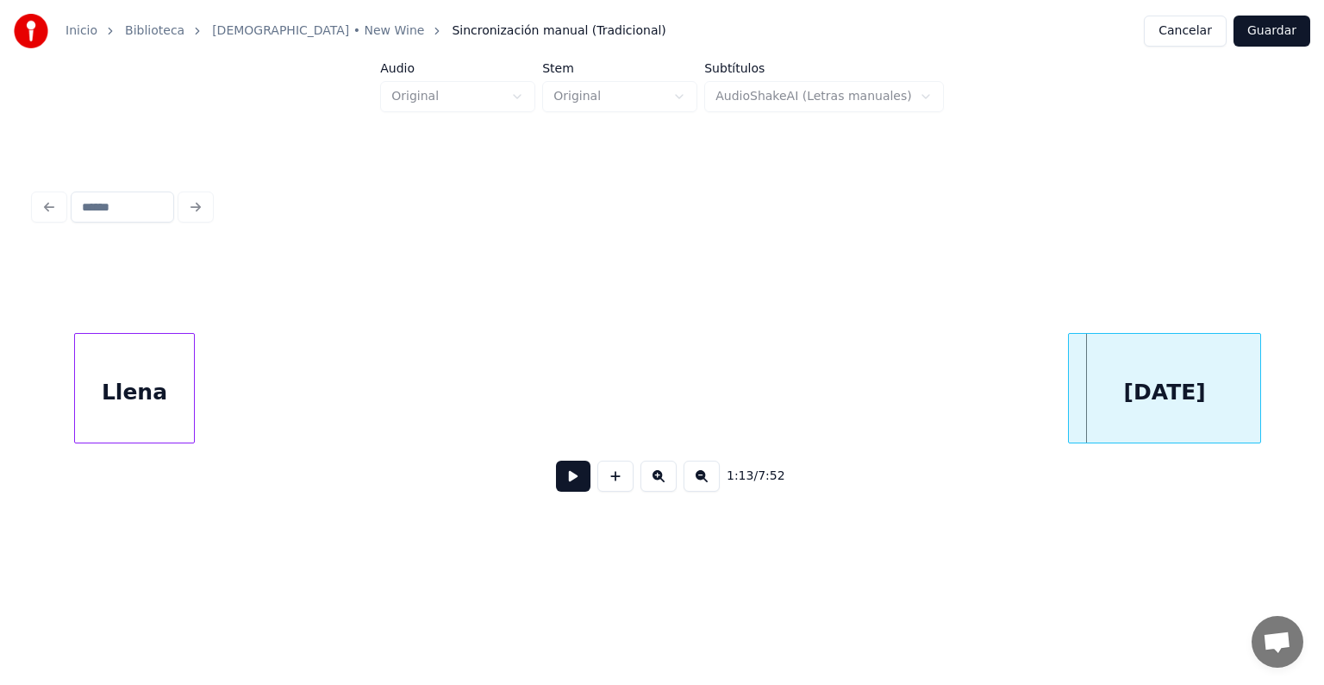
click at [1181, 31] on button "Cancelar" at bounding box center [1185, 31] width 83 height 31
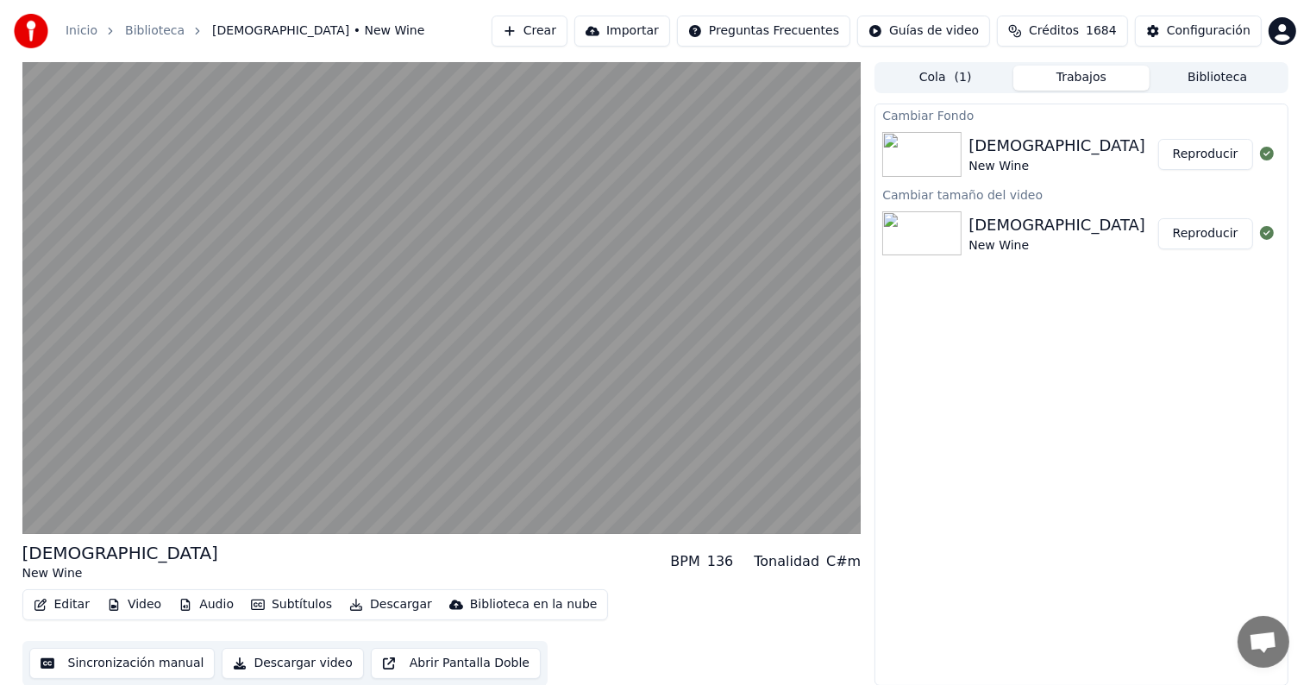
click at [67, 605] on button "Editar" at bounding box center [62, 604] width 70 height 24
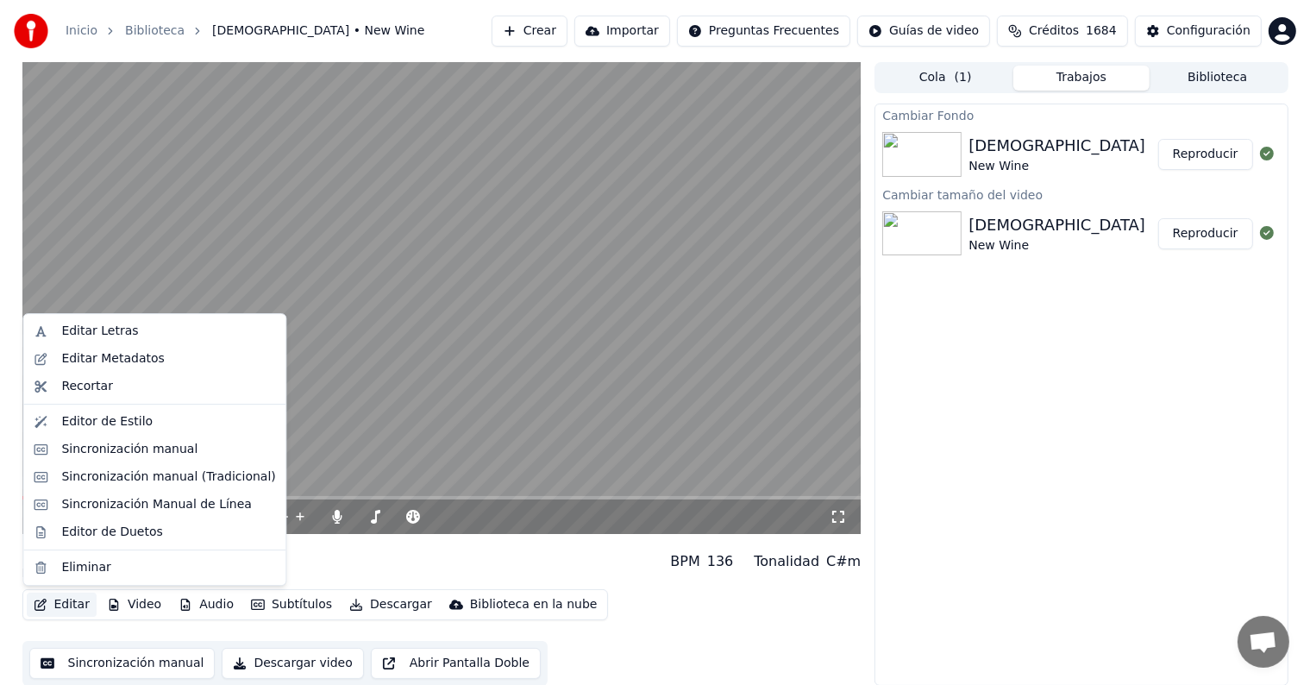
click at [0, 222] on div "0:03 / 7:52 Yahweh New Wine BPM 136 Tonalidad C#m Editar Video Audio Subtítulos…" at bounding box center [655, 373] width 1310 height 623
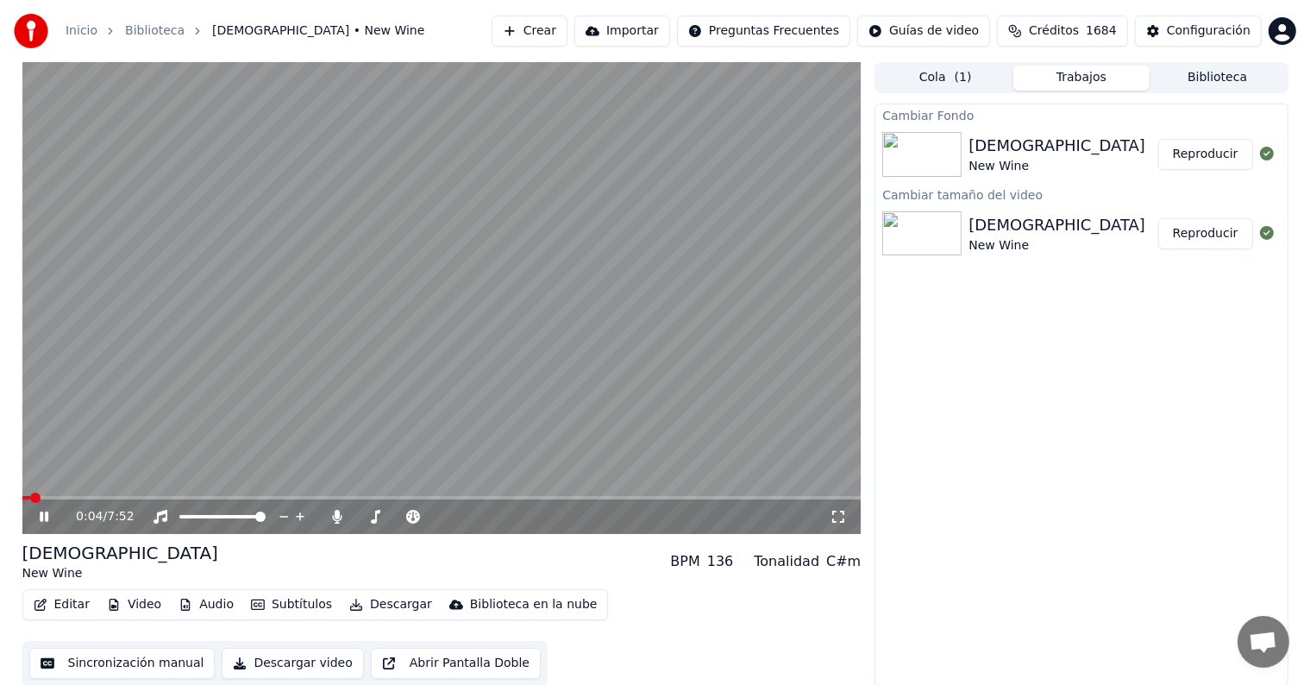
click at [65, 601] on button "Editar" at bounding box center [62, 604] width 70 height 24
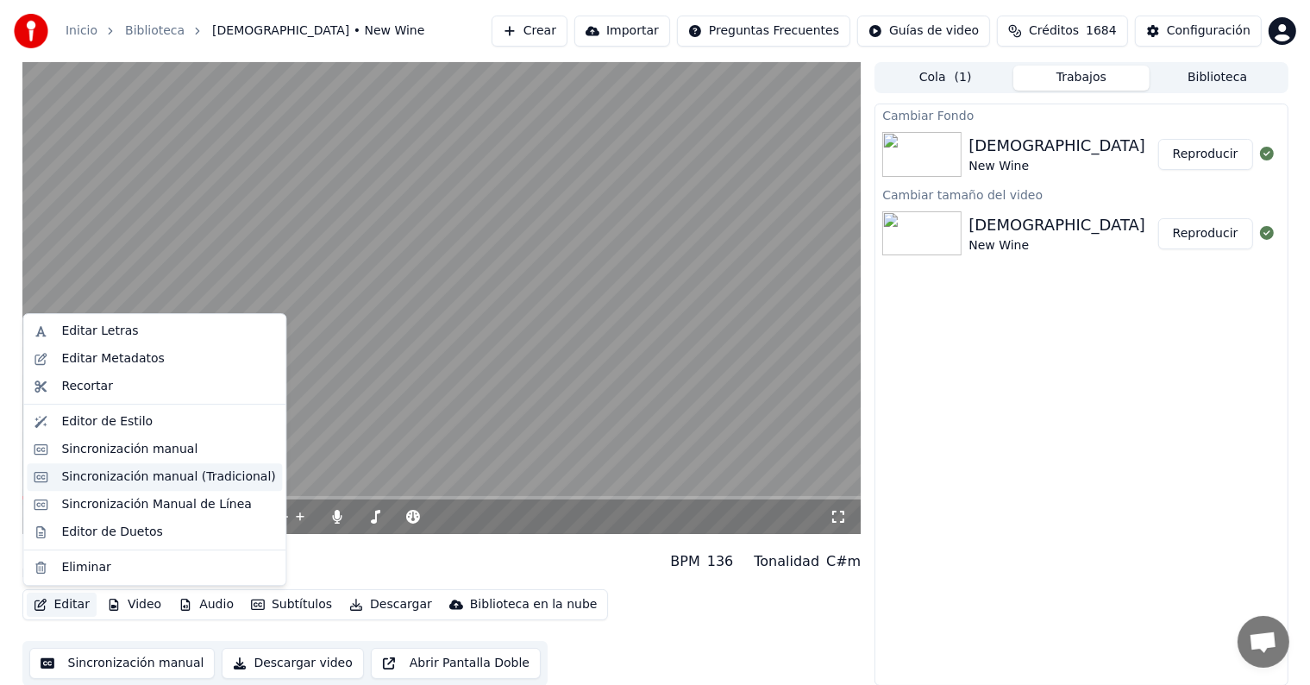
click at [190, 478] on div "Sincronización manual (Tradicional)" at bounding box center [168, 476] width 214 height 17
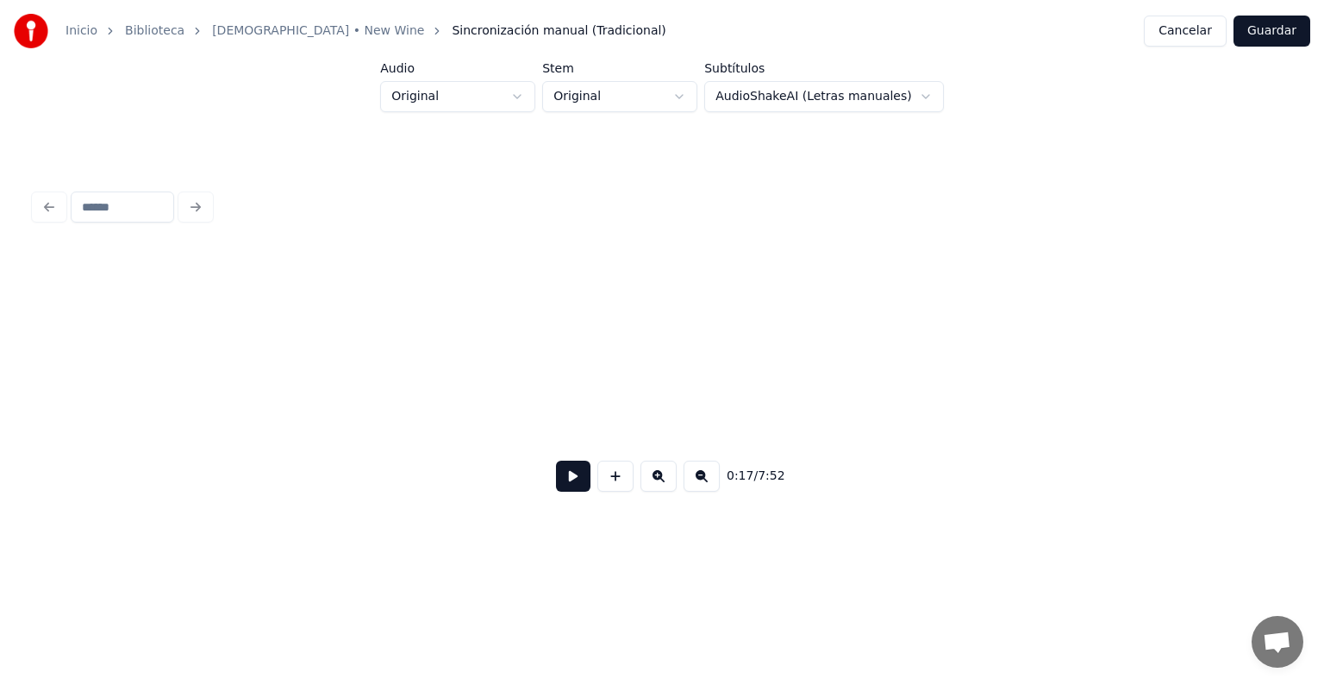
scroll to position [0, 1524]
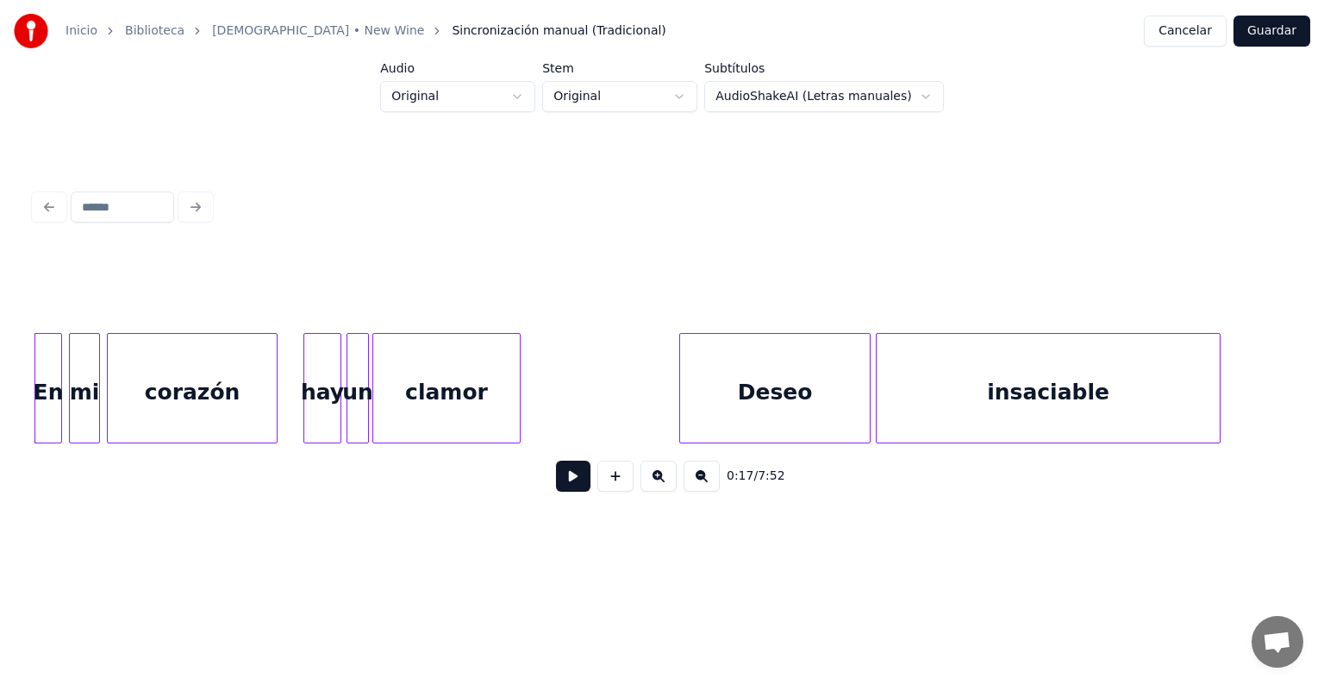
click at [1185, 24] on button "Cancelar" at bounding box center [1185, 31] width 83 height 31
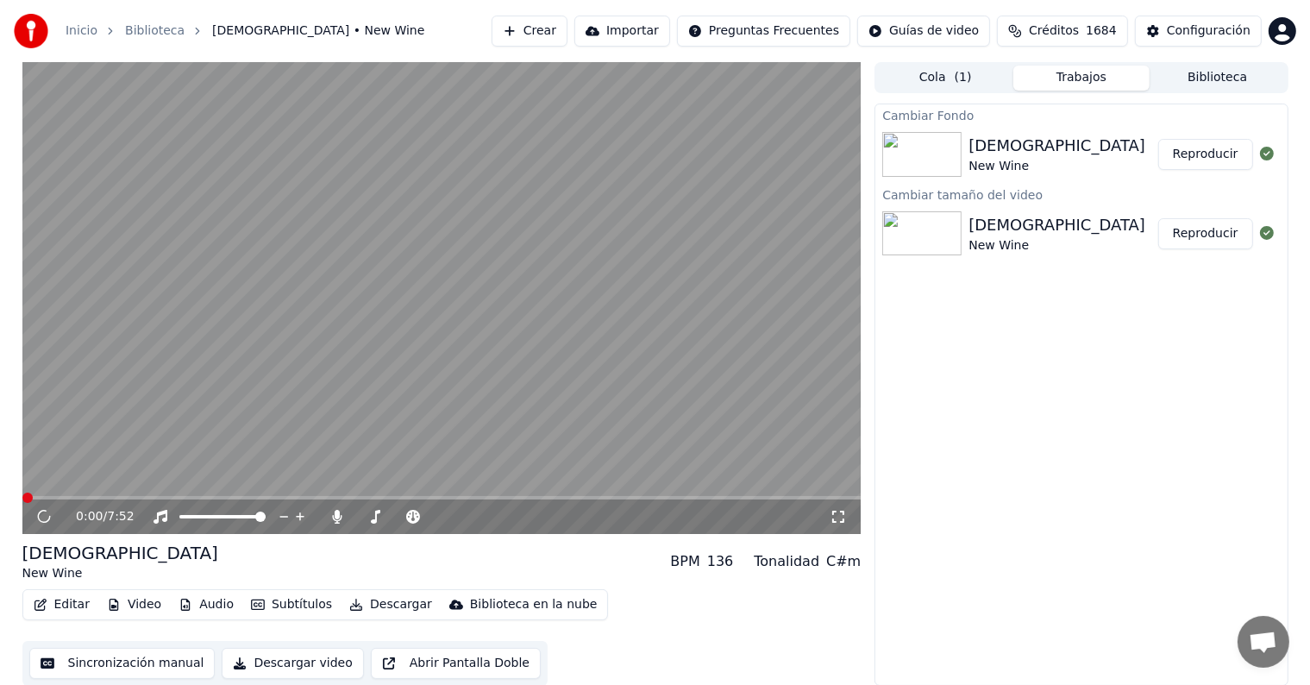
click at [72, 609] on button "Editar" at bounding box center [62, 604] width 70 height 24
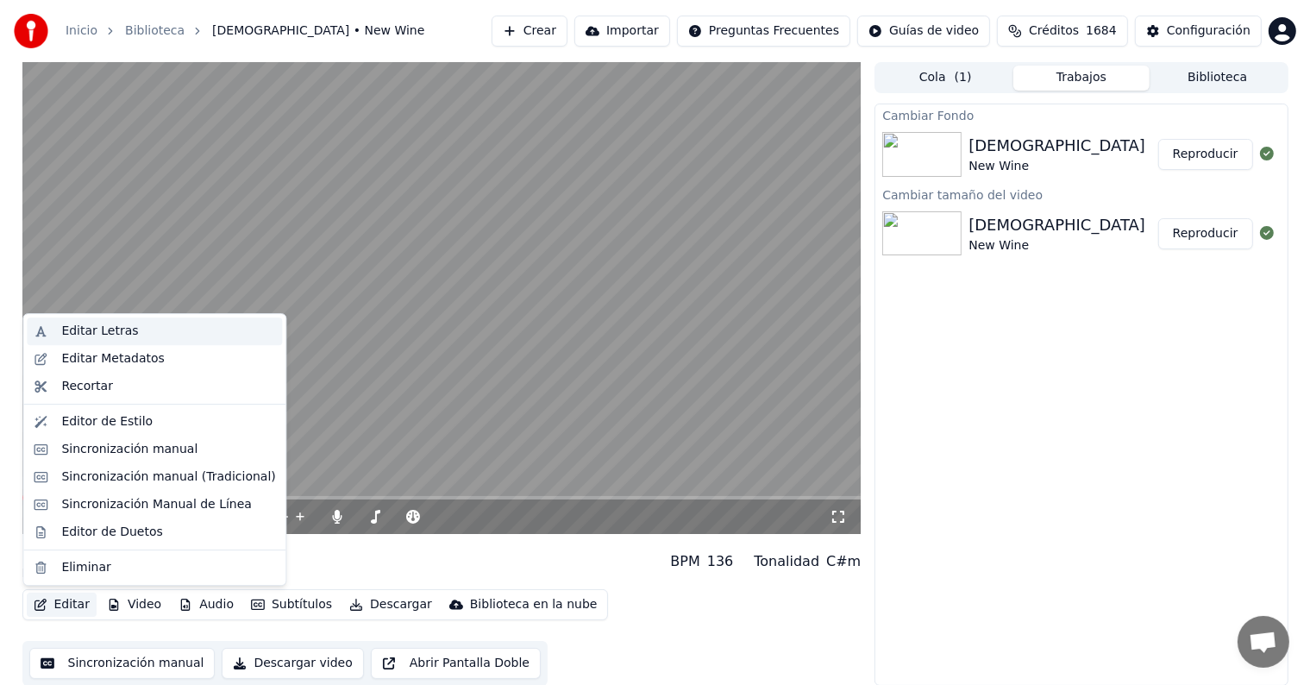
click at [105, 335] on div "Editar Letras" at bounding box center [99, 330] width 77 height 17
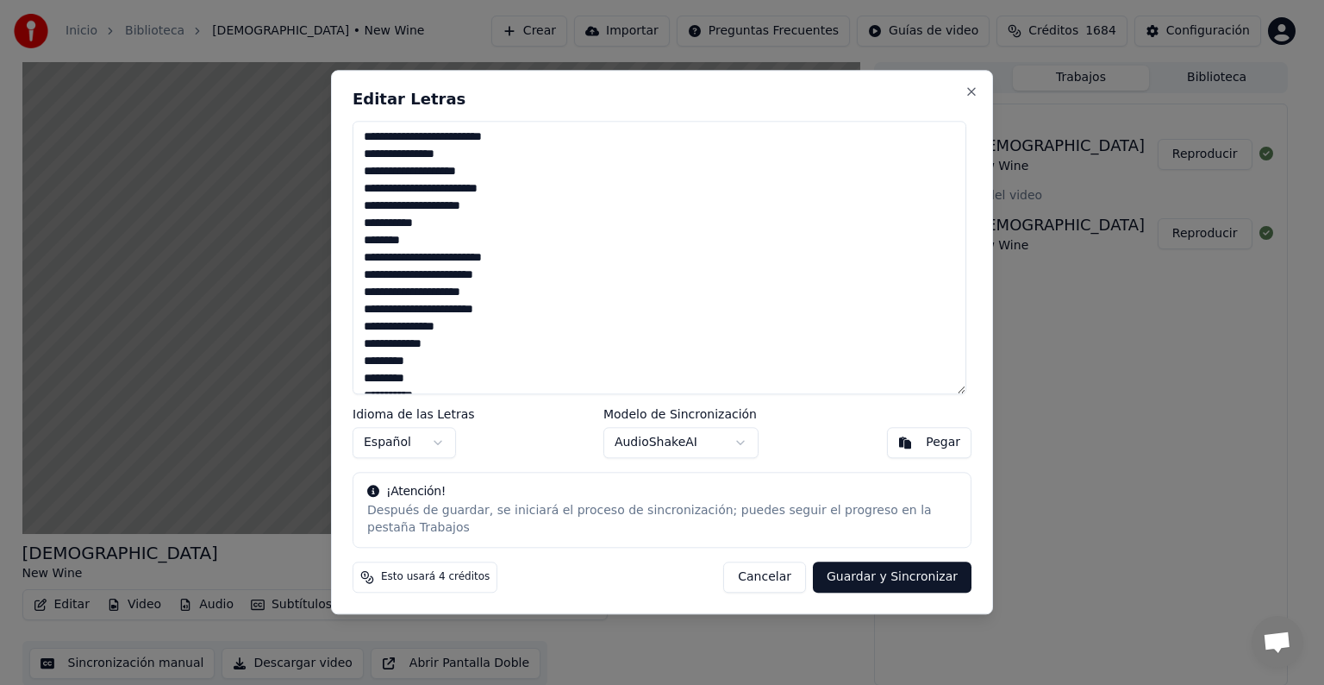
scroll to position [121, 0]
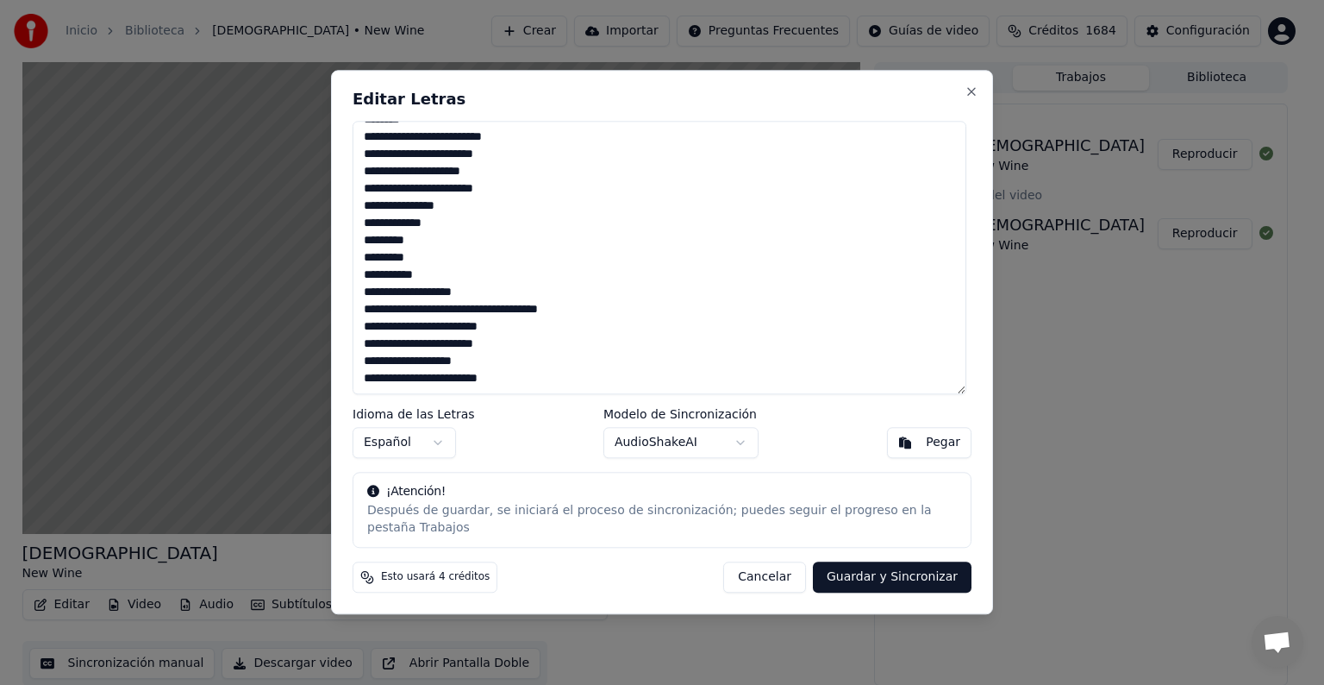
drag, startPoint x: 360, startPoint y: 141, endPoint x: 655, endPoint y: 579, distance: 527.8
click at [655, 579] on div "**********" at bounding box center [662, 342] width 662 height 544
click at [796, 583] on button "Cancelar" at bounding box center [764, 577] width 83 height 31
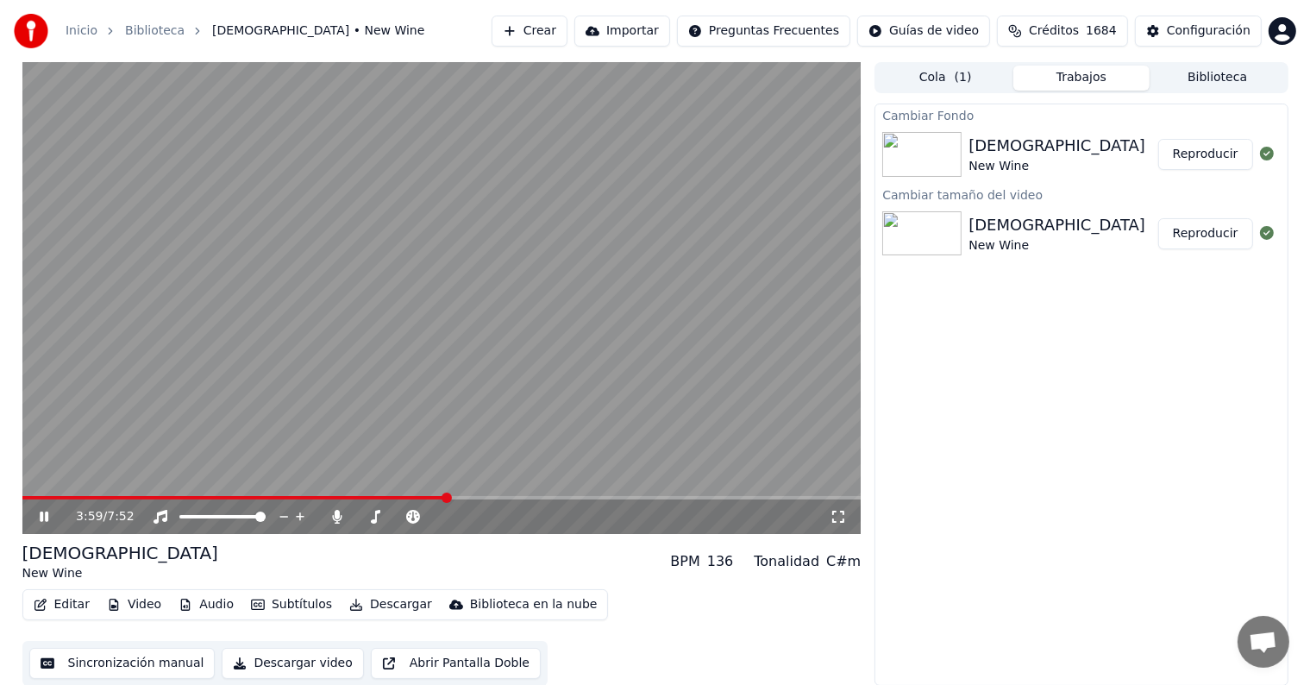
click at [337, 498] on span at bounding box center [234, 497] width 424 height 3
click at [456, 497] on span at bounding box center [239, 497] width 435 height 3
click at [440, 497] on span at bounding box center [241, 497] width 438 height 3
click at [39, 523] on icon at bounding box center [56, 517] width 41 height 14
click at [285, 610] on button "Subtítulos" at bounding box center [291, 604] width 95 height 24
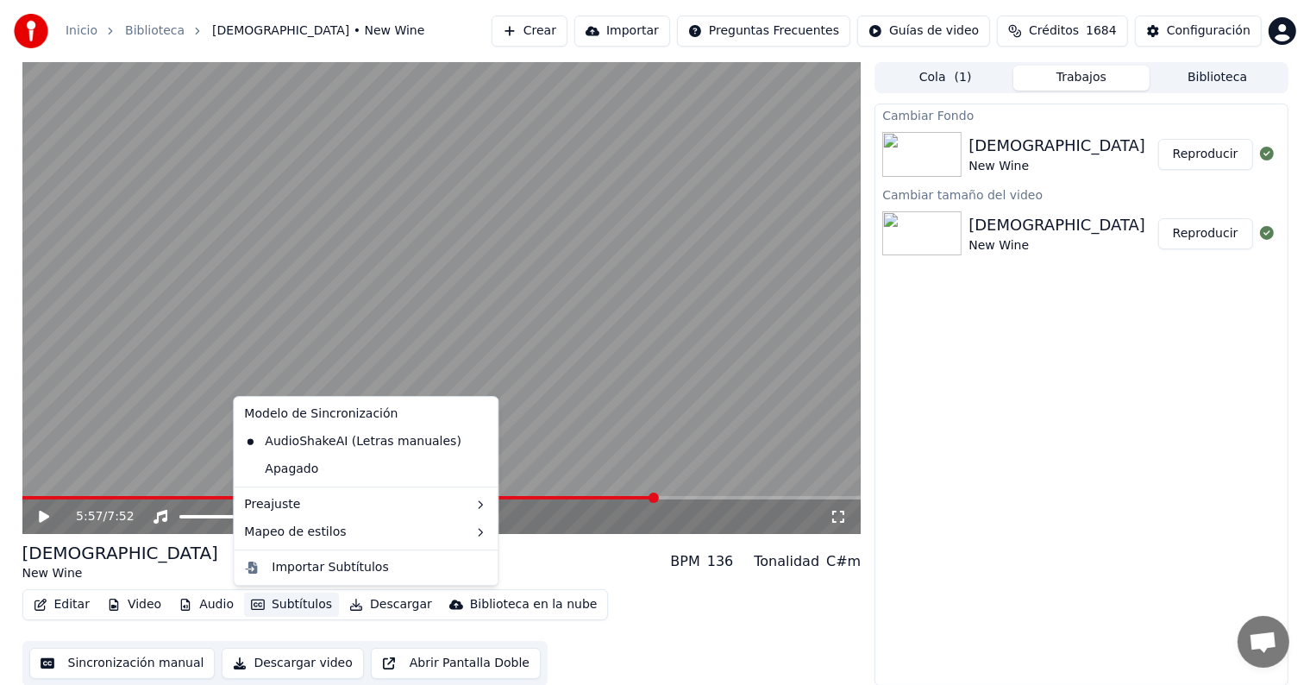
click at [475, 438] on icon at bounding box center [484, 442] width 19 height 14
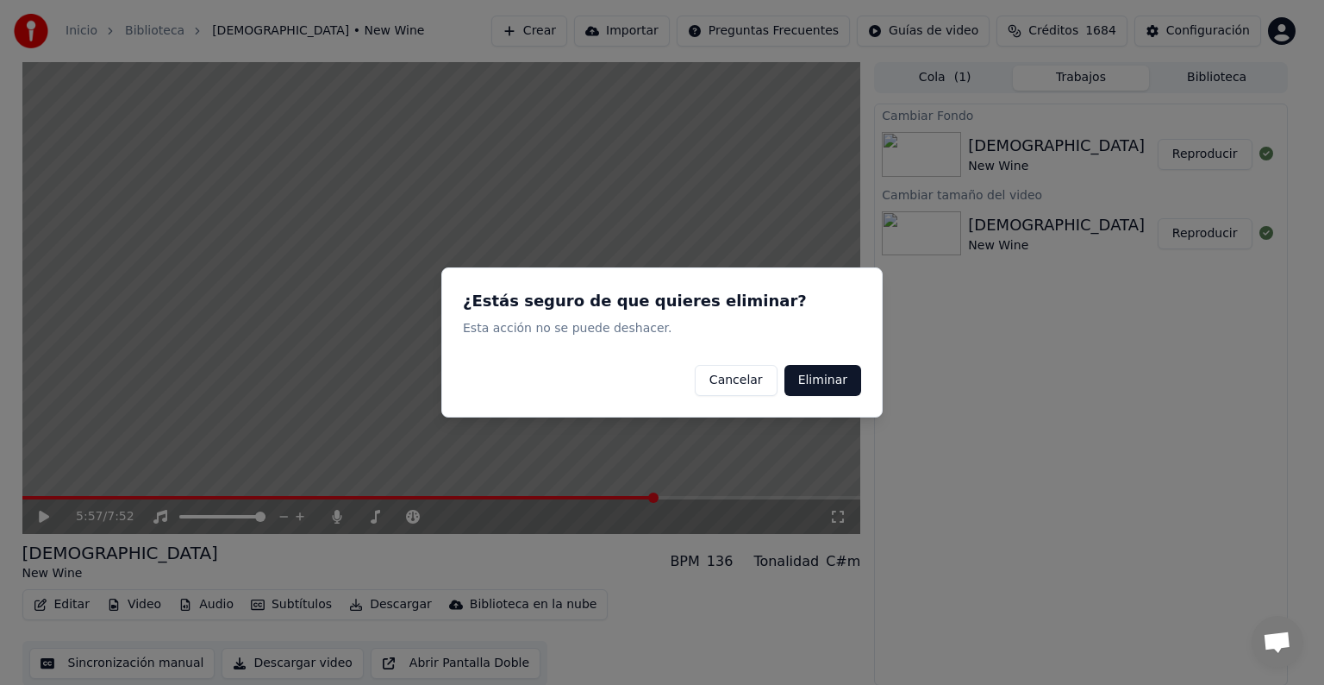
click at [814, 382] on button "Eliminar" at bounding box center [823, 380] width 77 height 31
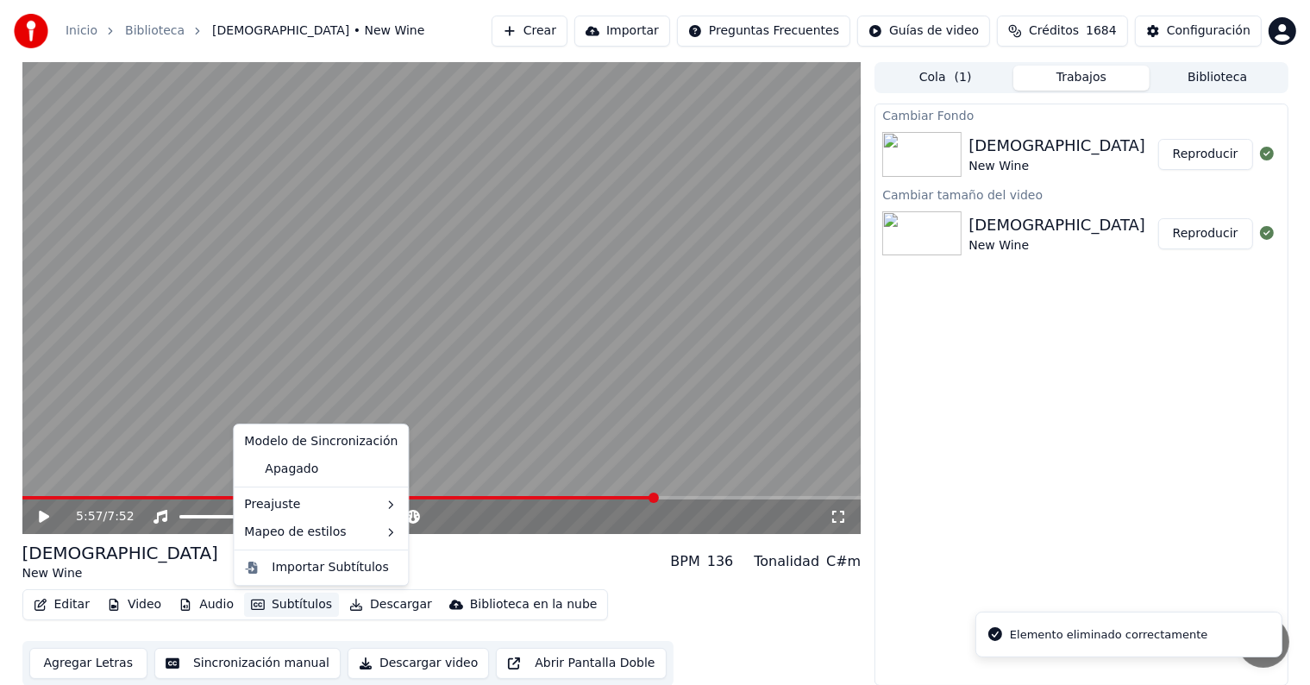
click at [289, 604] on button "Subtítulos" at bounding box center [291, 604] width 95 height 24
click at [310, 471] on div "Apagado" at bounding box center [320, 469] width 167 height 28
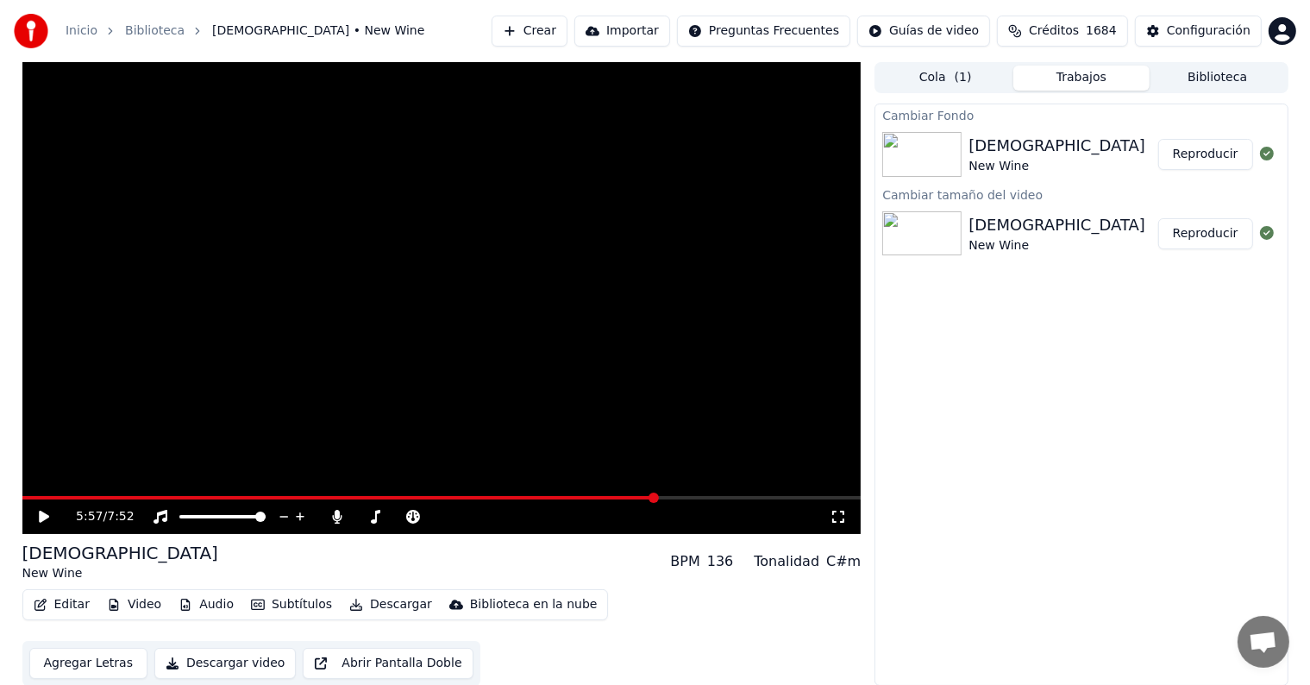
click at [293, 604] on button "Subtítulos" at bounding box center [291, 604] width 95 height 24
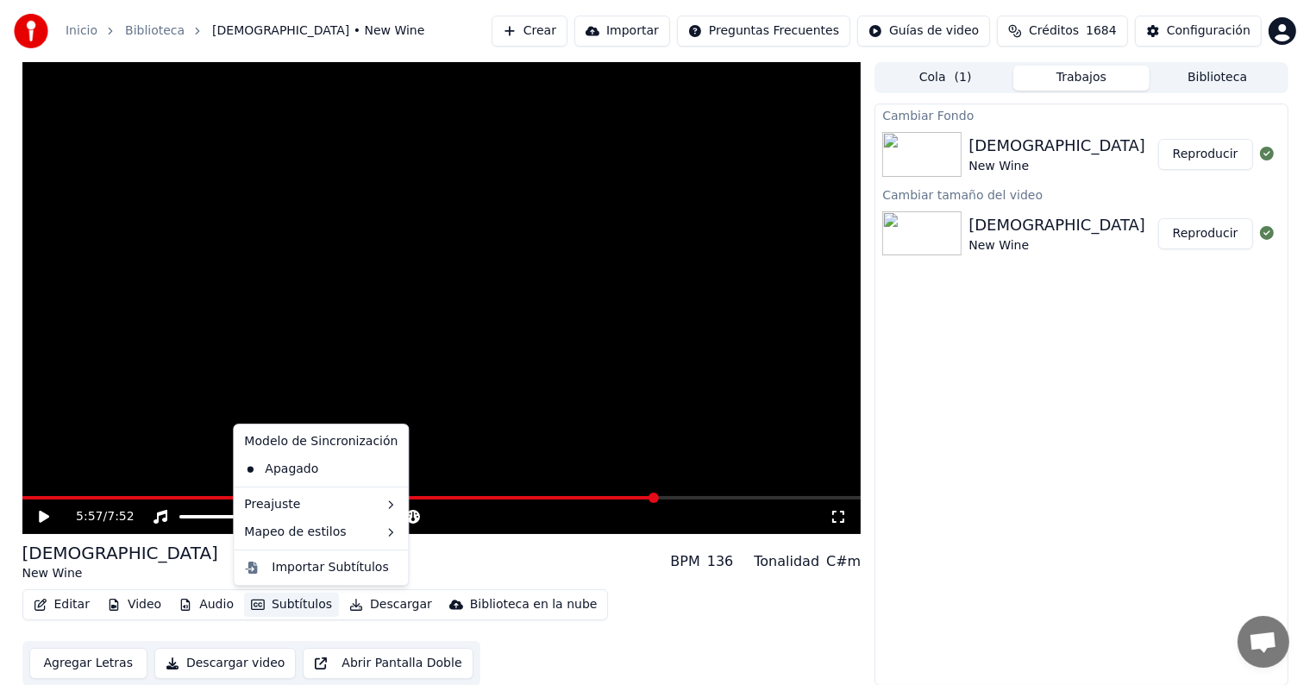
click at [0, 418] on div "5:57 / 7:52 Yahweh New Wine BPM 136 Tonalidad C#m Editar Video Audio Subtítulos…" at bounding box center [655, 373] width 1310 height 623
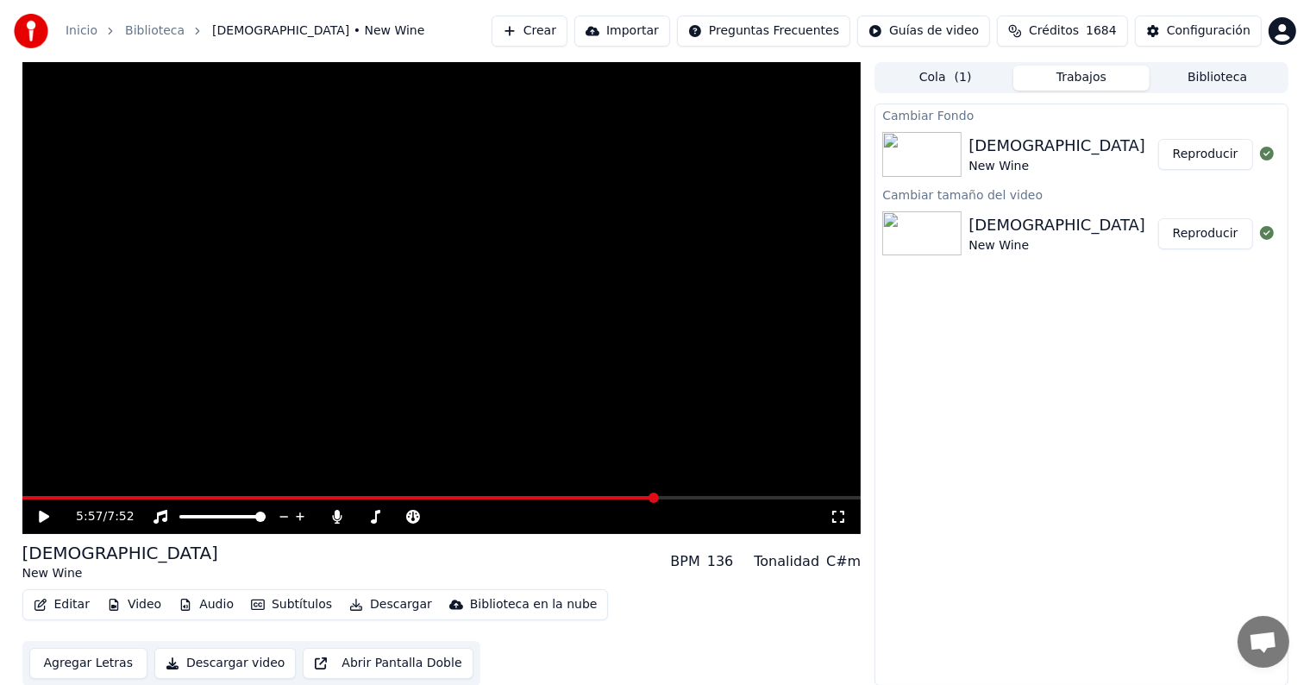
click at [62, 609] on button "Editar" at bounding box center [62, 604] width 70 height 24
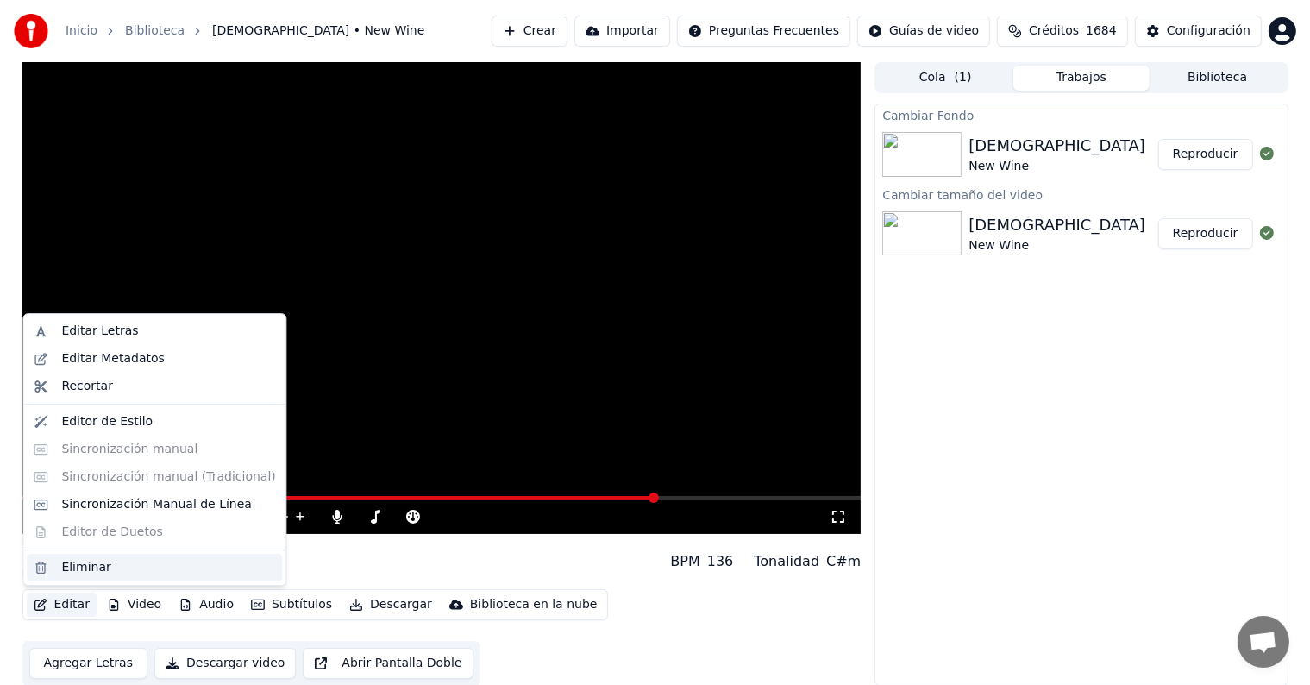
click at [132, 566] on div "Eliminar" at bounding box center [168, 567] width 214 height 17
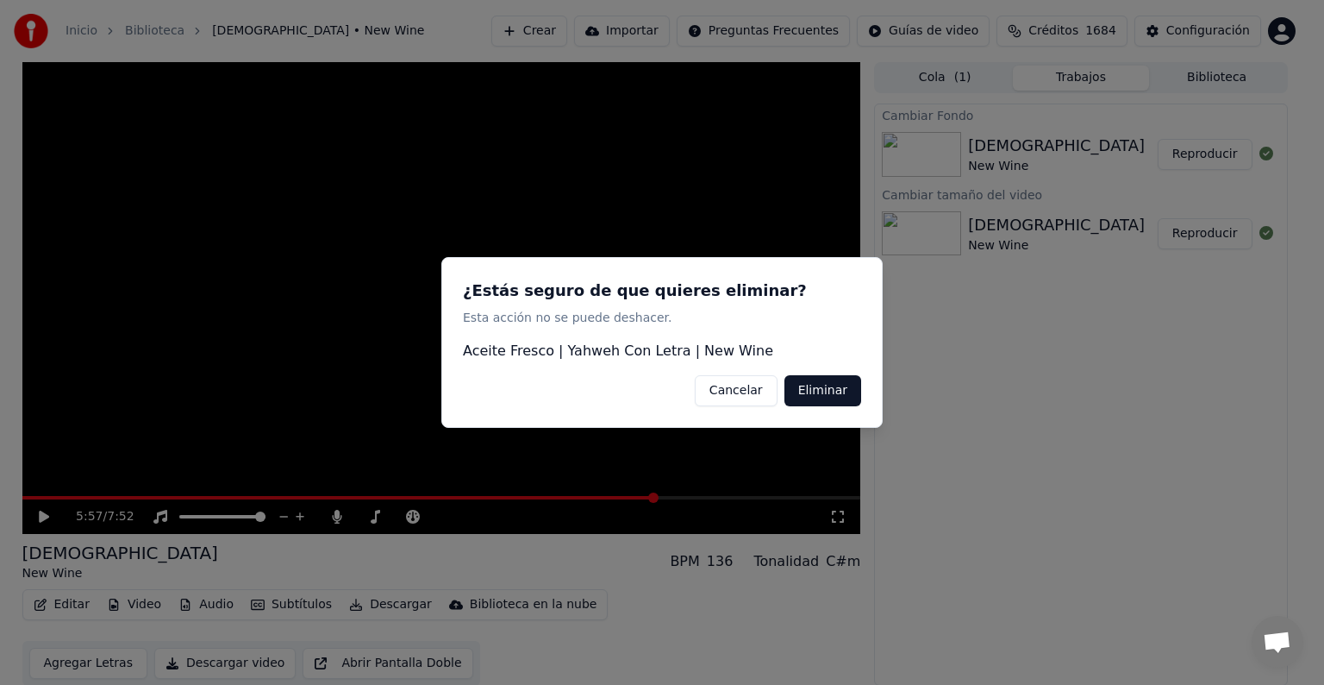
click at [818, 396] on button "Eliminar" at bounding box center [823, 390] width 77 height 31
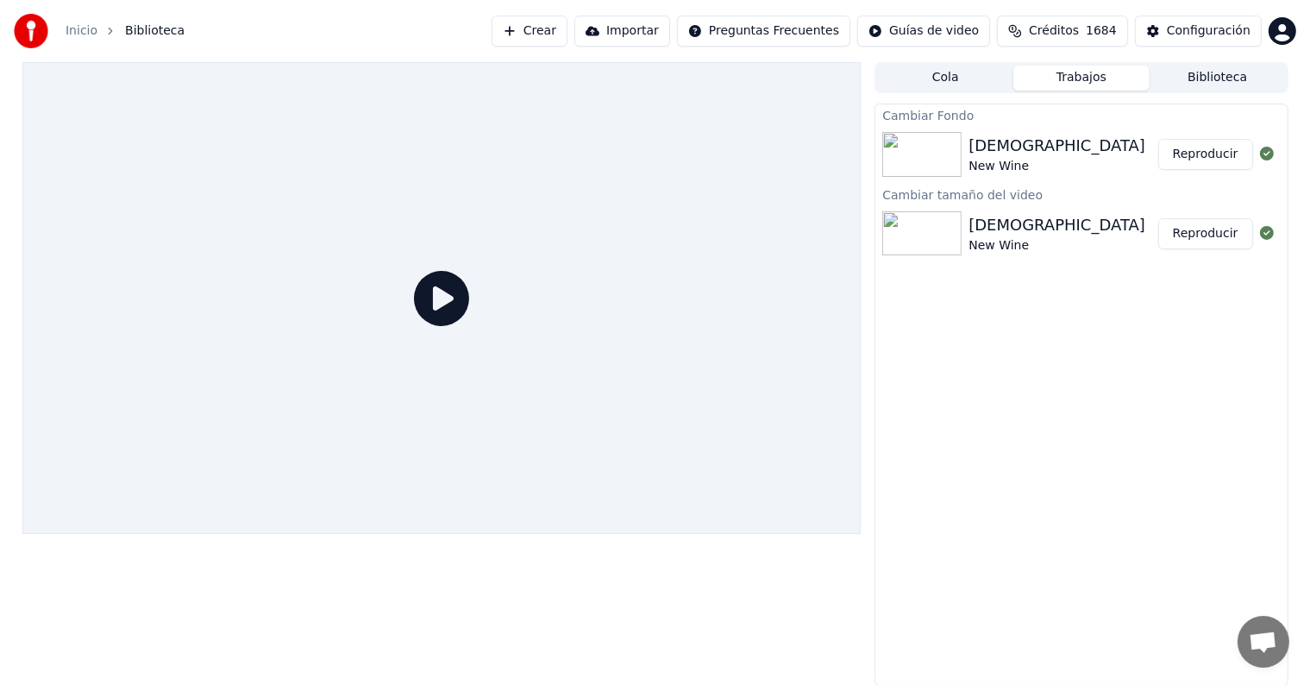
click at [538, 31] on button "Crear" at bounding box center [529, 31] width 76 height 31
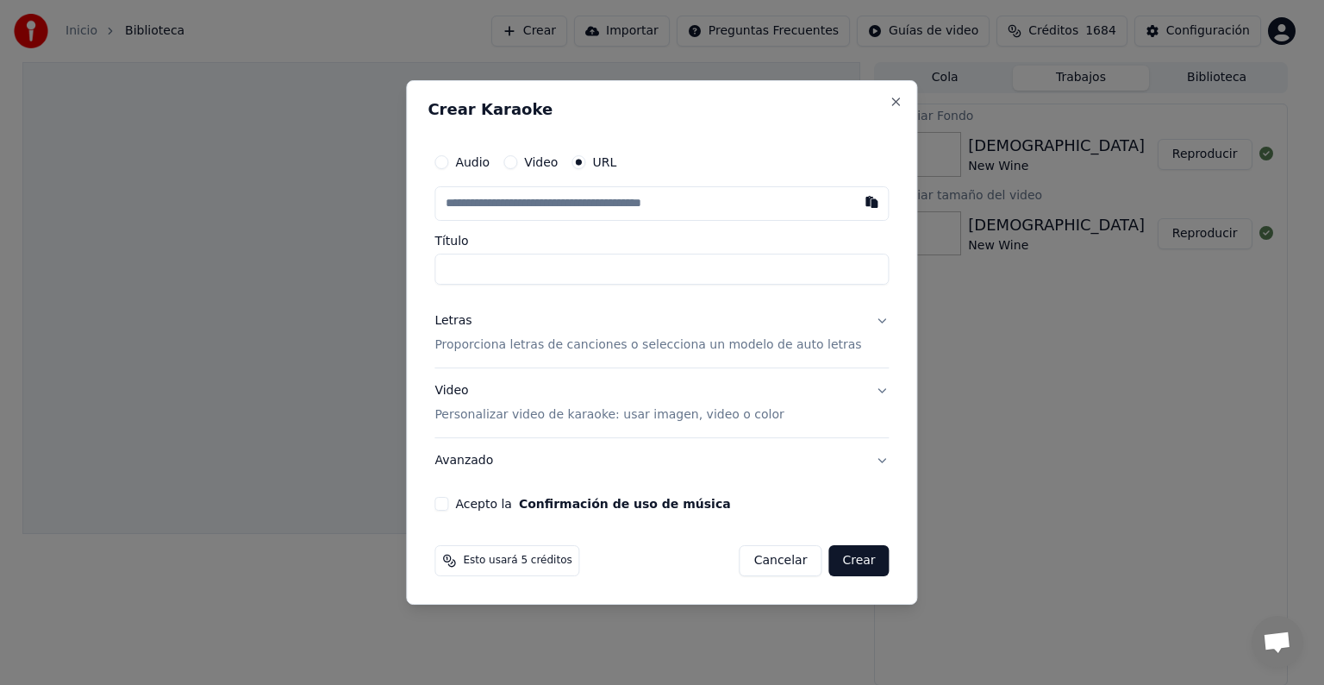
type input "**********"
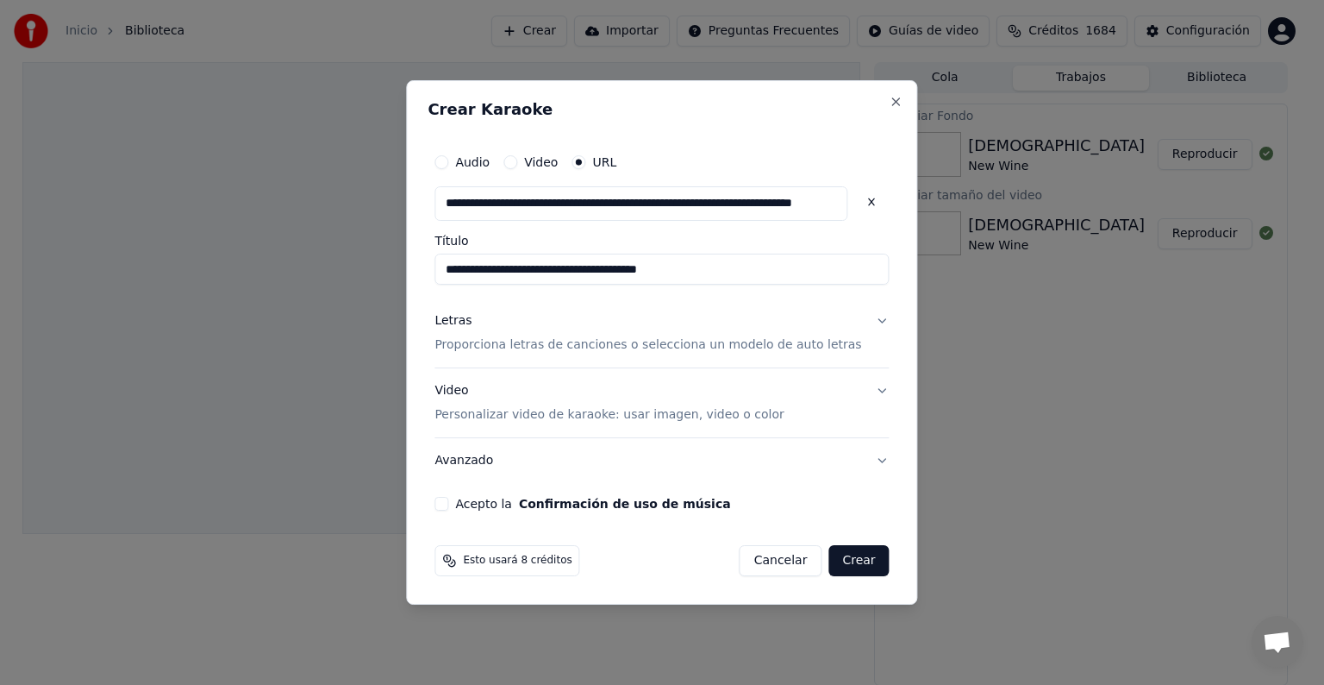
type input "**********"
click at [448, 507] on button "Acepto la Confirmación de uso de música" at bounding box center [442, 504] width 14 height 14
click at [492, 344] on p "Proporciona letras de canciones o selecciona un modelo de auto letras" at bounding box center [648, 344] width 427 height 17
type input "**********"
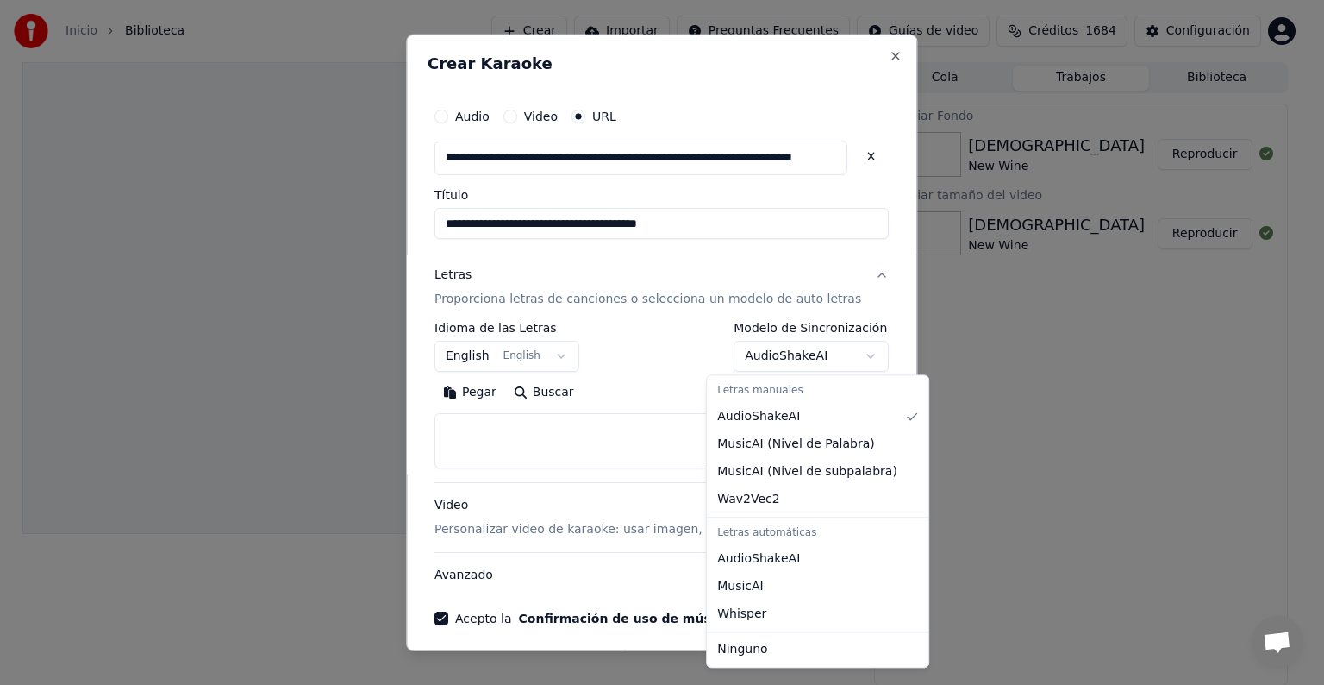
click at [757, 360] on body "**********" at bounding box center [655, 342] width 1310 height 685
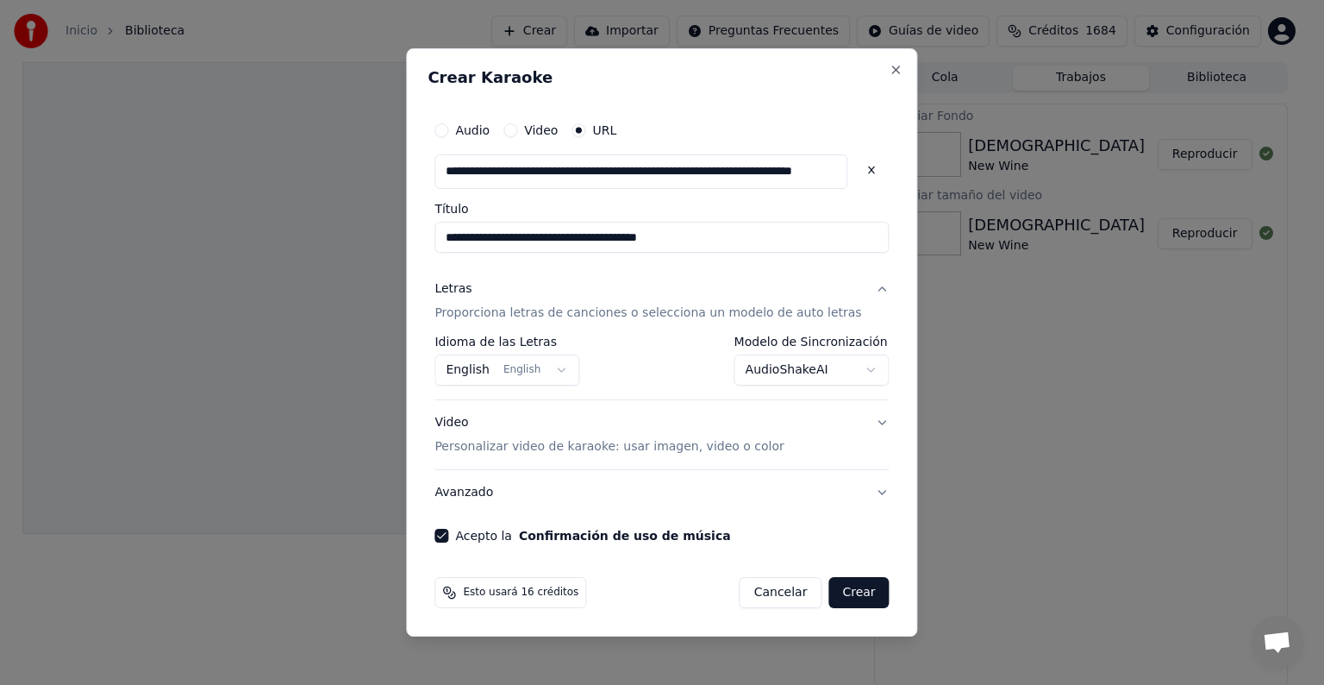
click at [829, 591] on button "Crear" at bounding box center [859, 592] width 60 height 31
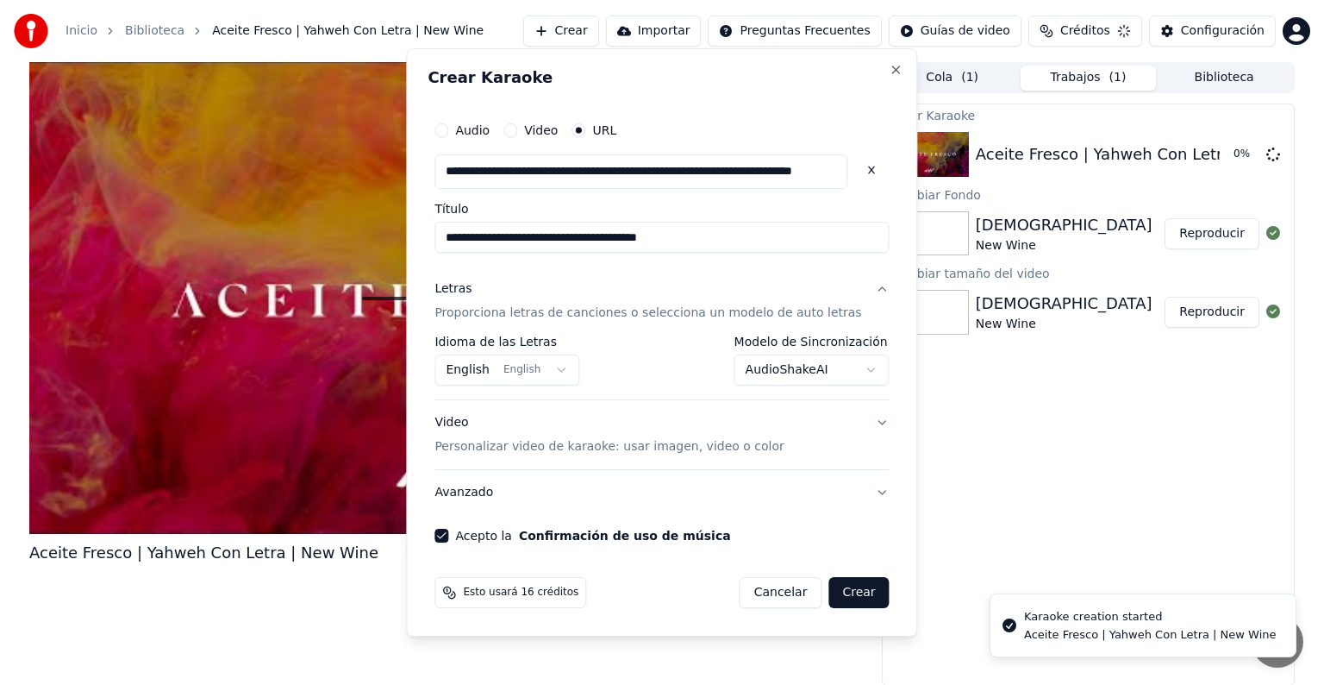
select select "**********"
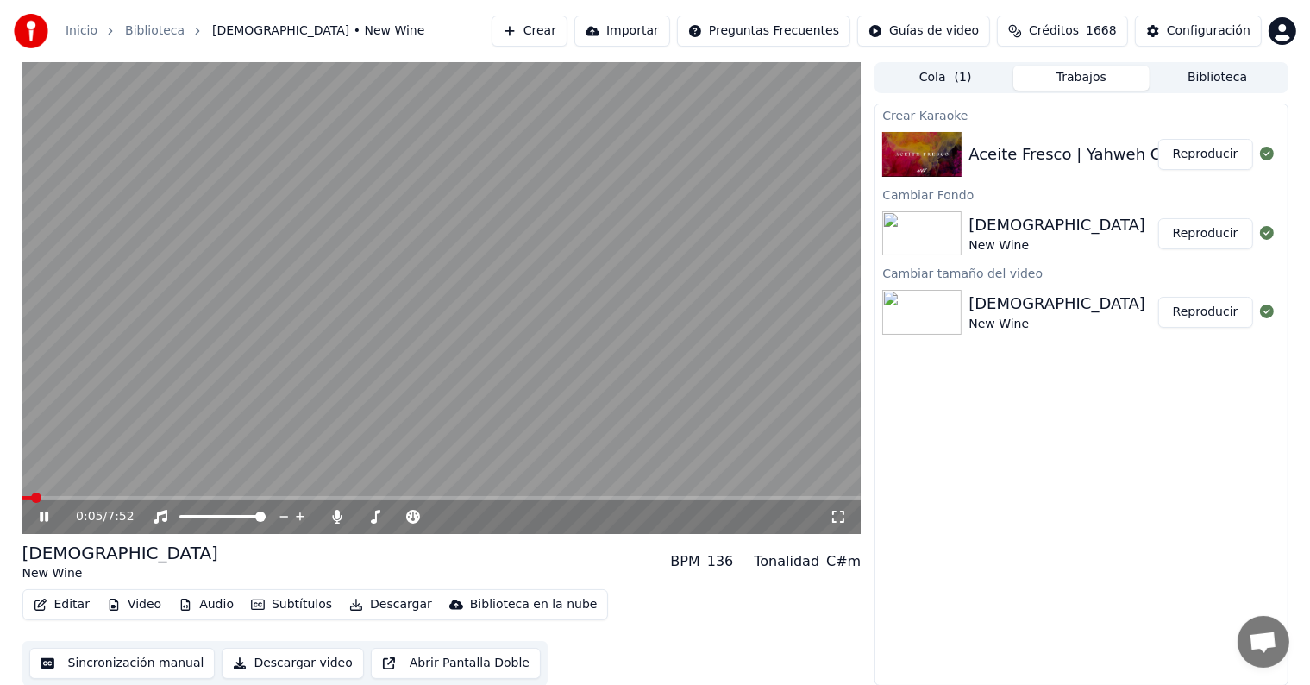
click at [45, 517] on icon at bounding box center [44, 516] width 9 height 10
click at [141, 605] on button "Video" at bounding box center [134, 604] width 68 height 24
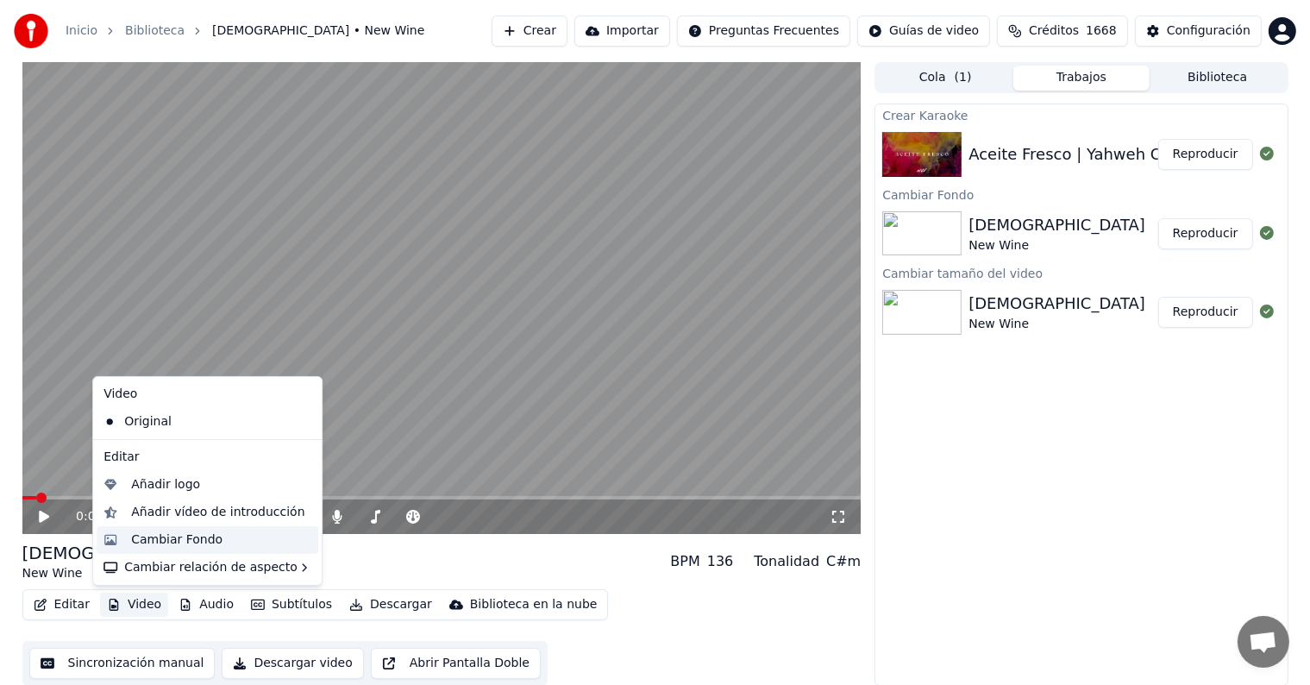
click at [232, 548] on div "Cambiar Fondo" at bounding box center [208, 540] width 222 height 28
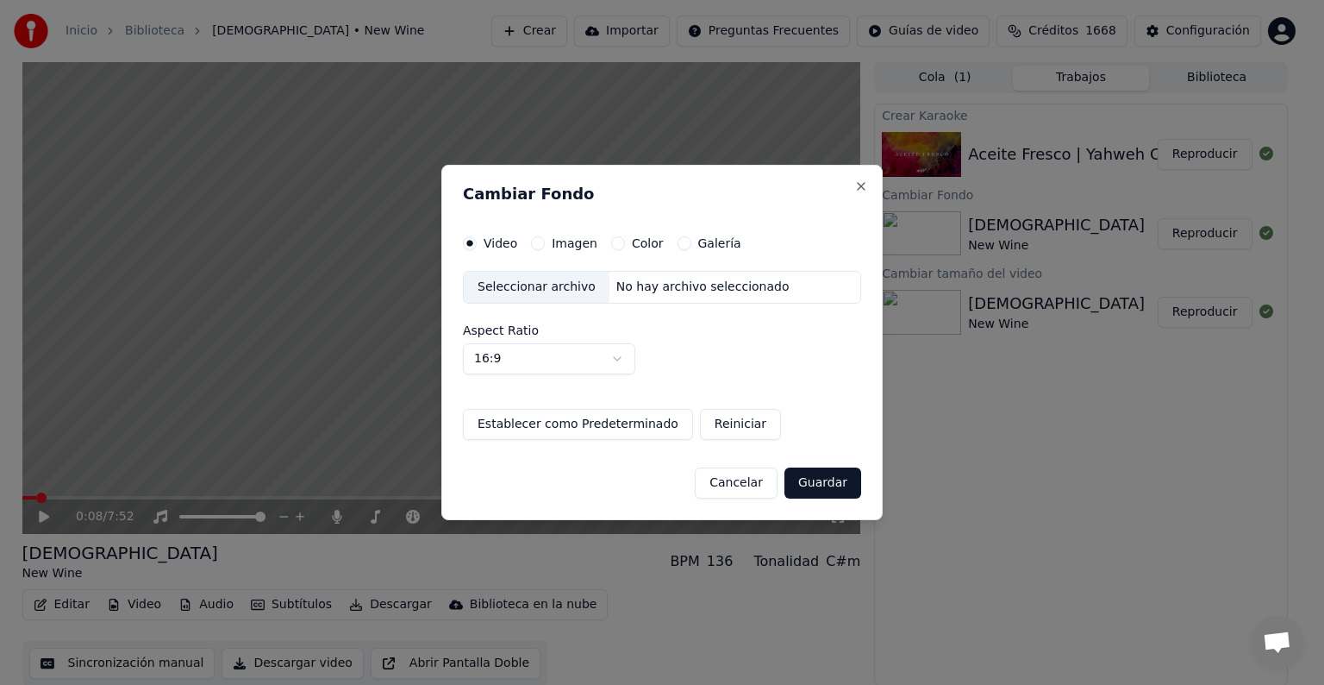
click at [678, 242] on button "Galería" at bounding box center [685, 243] width 14 height 14
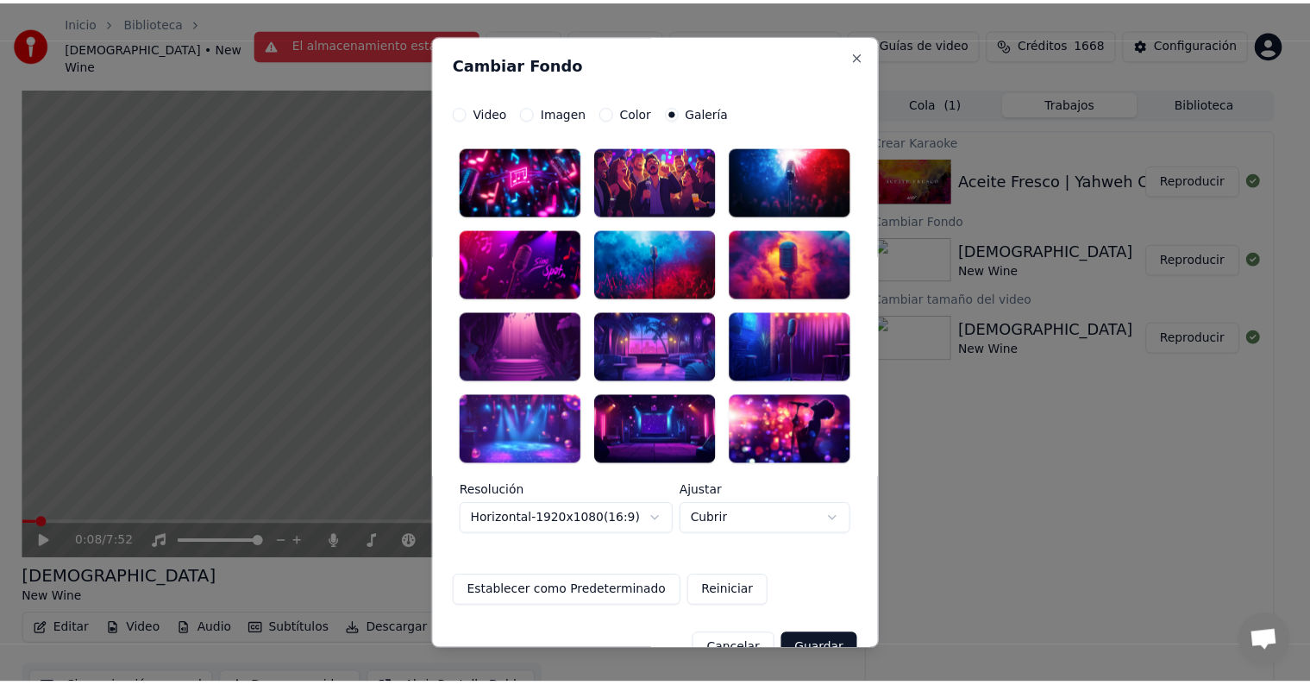
scroll to position [37, 0]
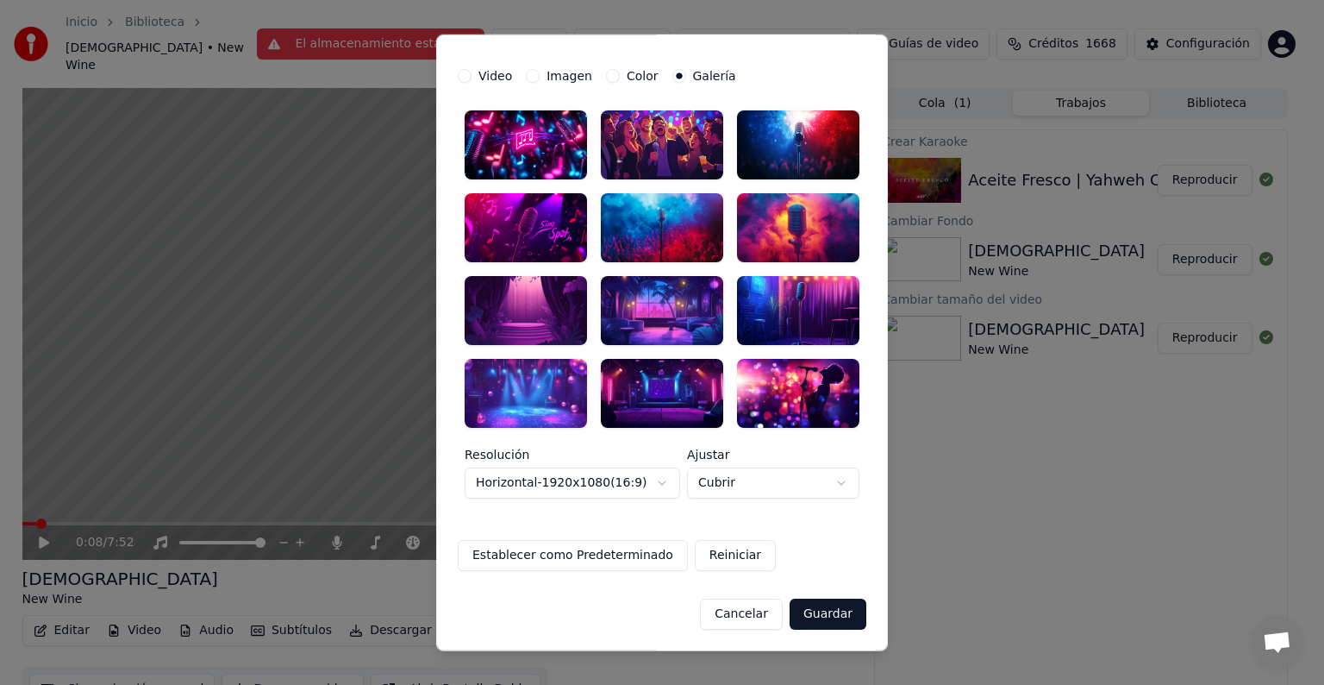
click at [522, 320] on div at bounding box center [526, 309] width 122 height 69
click at [823, 602] on button "Guardar" at bounding box center [828, 612] width 77 height 31
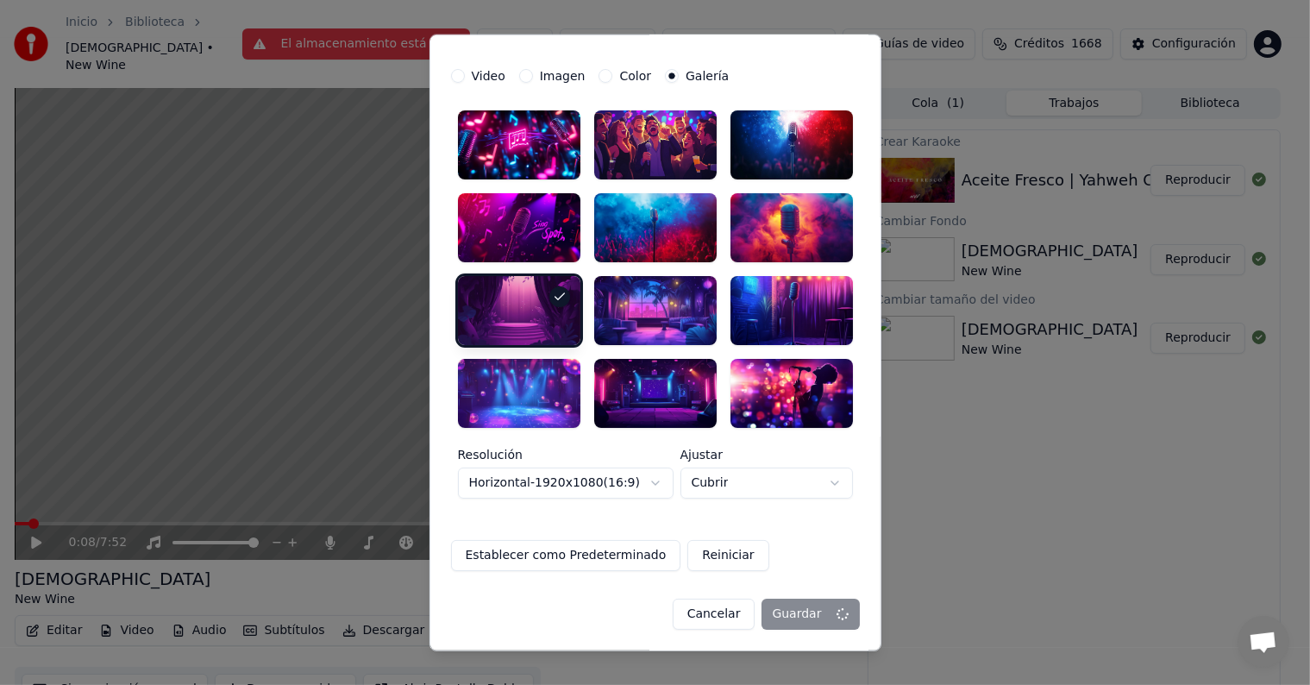
scroll to position [0, 0]
